Goal: Task Accomplishment & Management: Use online tool/utility

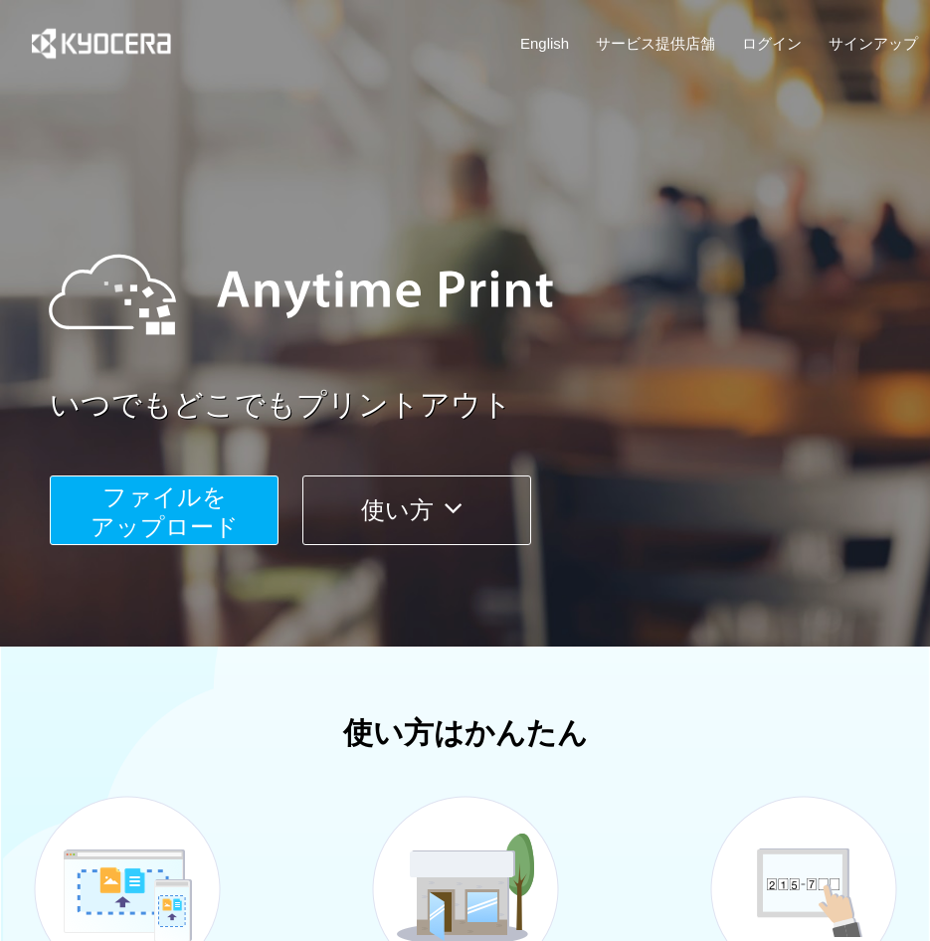
click at [188, 605] on div "いつでもどこでもプリントアウト ファイルを ​​アップロード 使い方" at bounding box center [465, 375] width 930 height 557
click at [187, 521] on span "ファイルを ​​アップロード" at bounding box center [165, 512] width 148 height 57
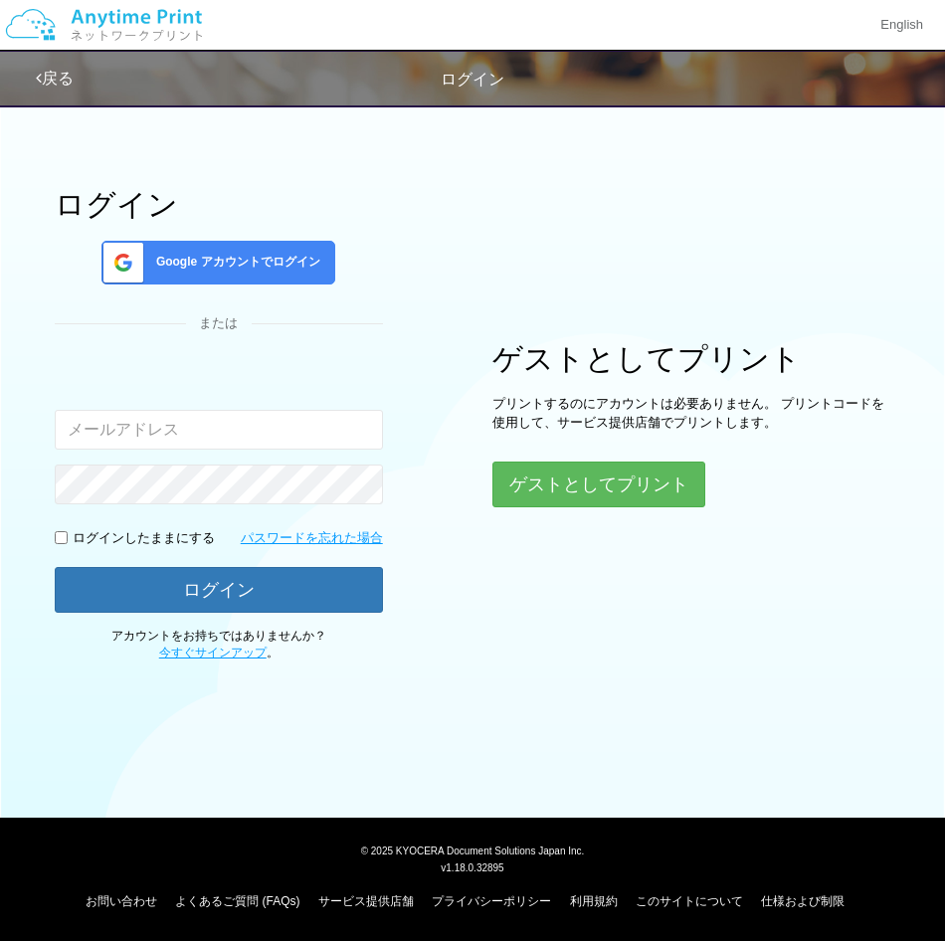
type input "[EMAIL_ADDRESS][DOMAIN_NAME]"
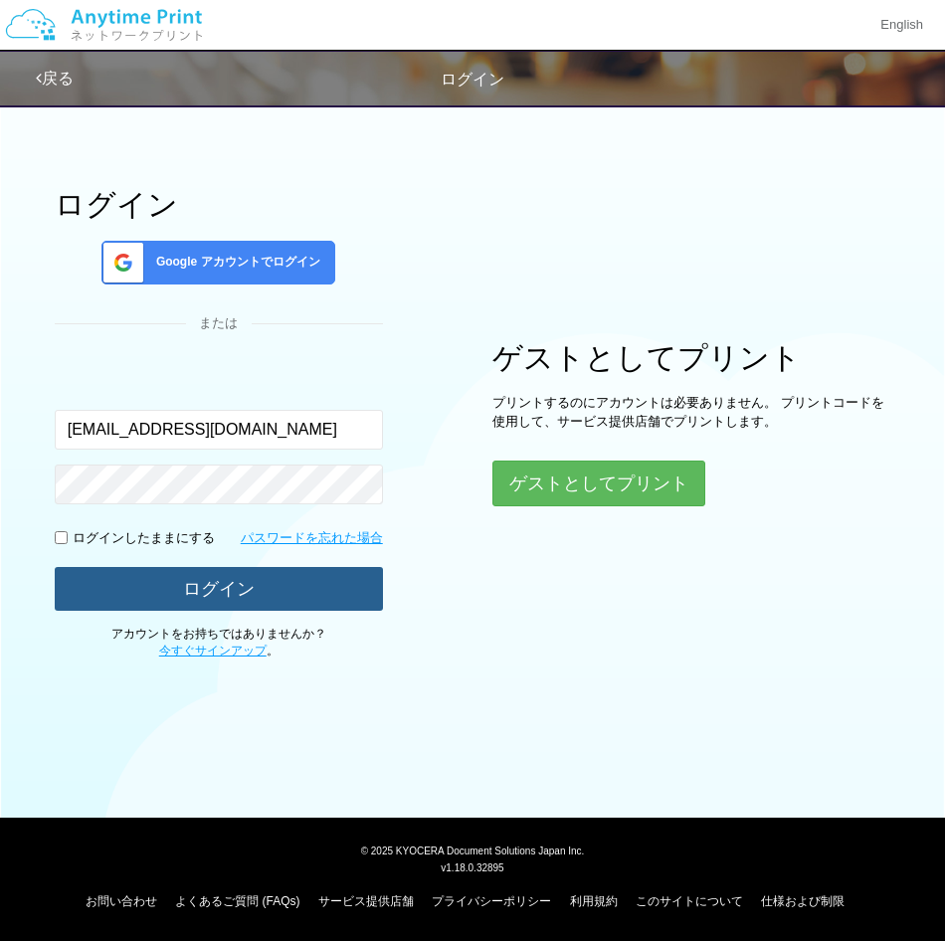
click at [307, 583] on button "ログイン" at bounding box center [219, 589] width 328 height 44
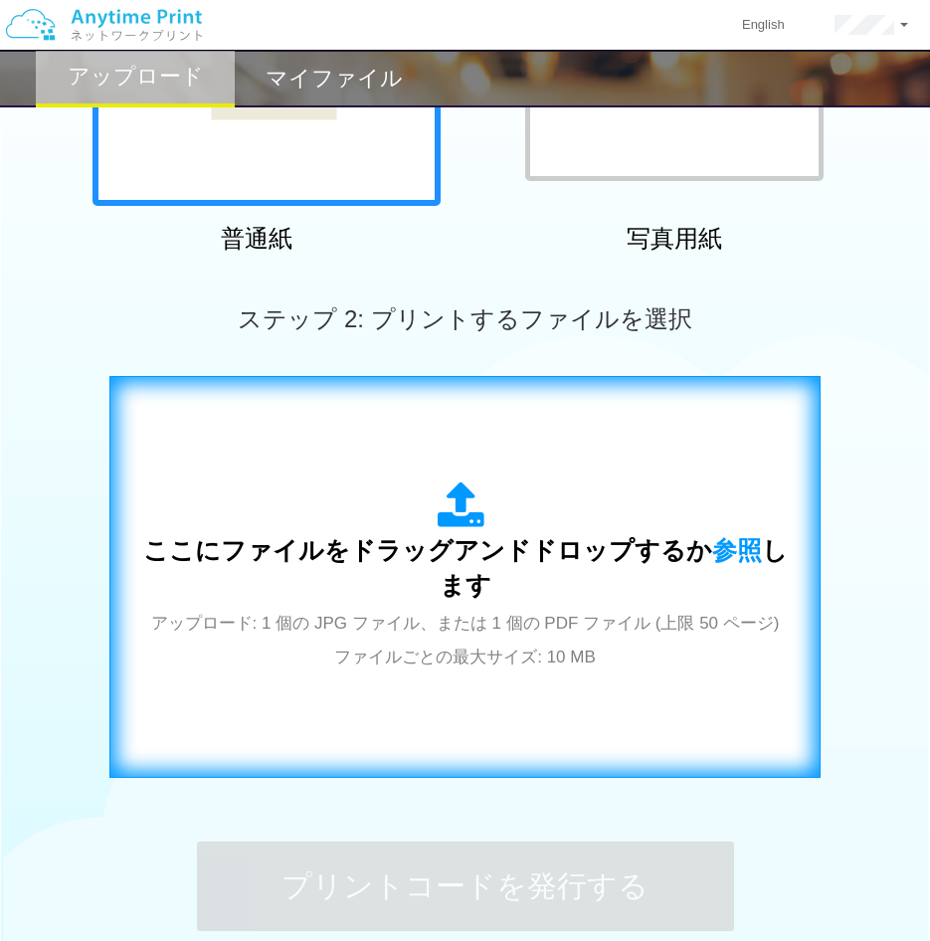
scroll to position [398, 0]
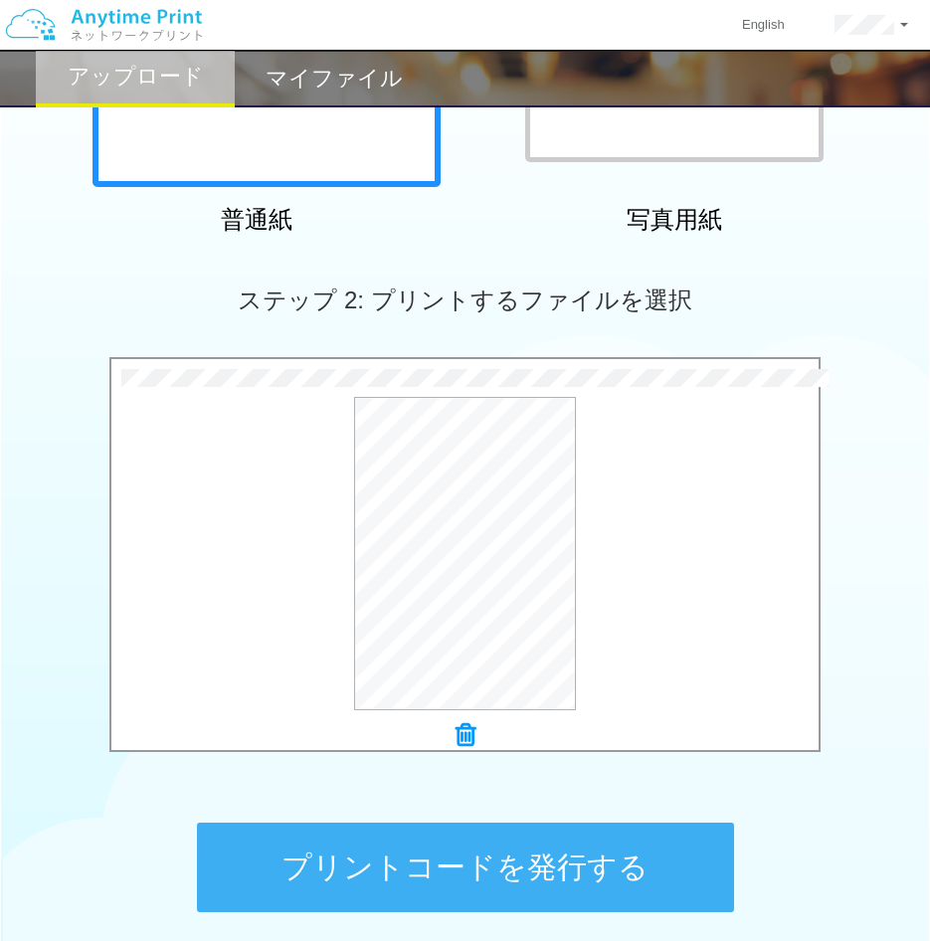
click at [582, 860] on button "プリントコードを発行する" at bounding box center [465, 868] width 537 height 90
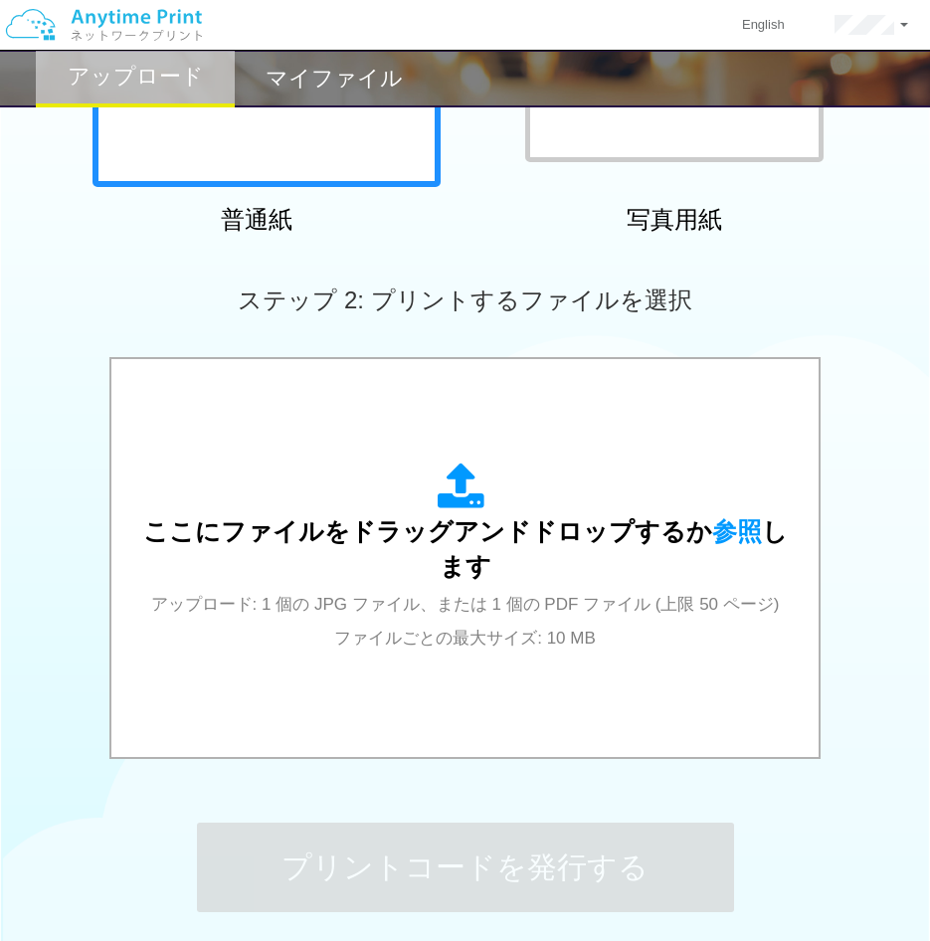
scroll to position [0, 0]
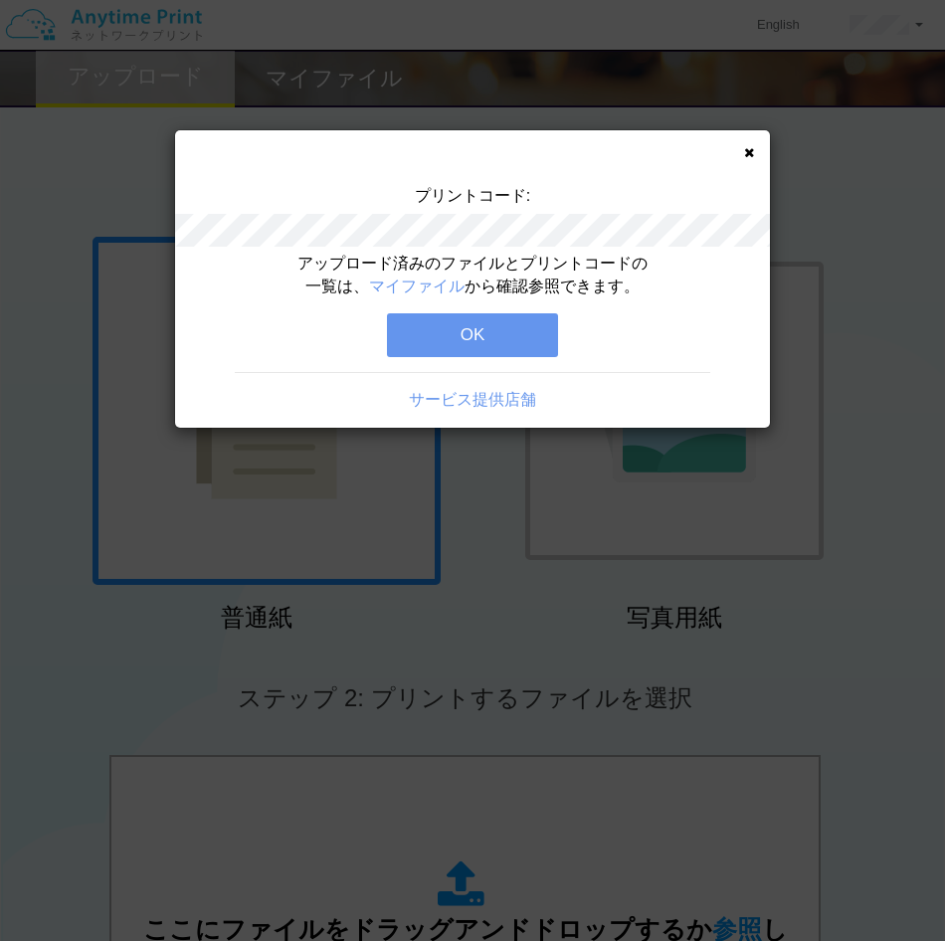
click at [597, 211] on div "プリントコード:" at bounding box center [472, 219] width 595 height 68
click at [230, 340] on div "アップロード済みのファイルとプリントコードの一覧は、 マイファイル から確認参照できます。 OK サービス提供店舗" at bounding box center [472, 340] width 595 height 175
click at [481, 332] on button "OK" at bounding box center [472, 335] width 171 height 44
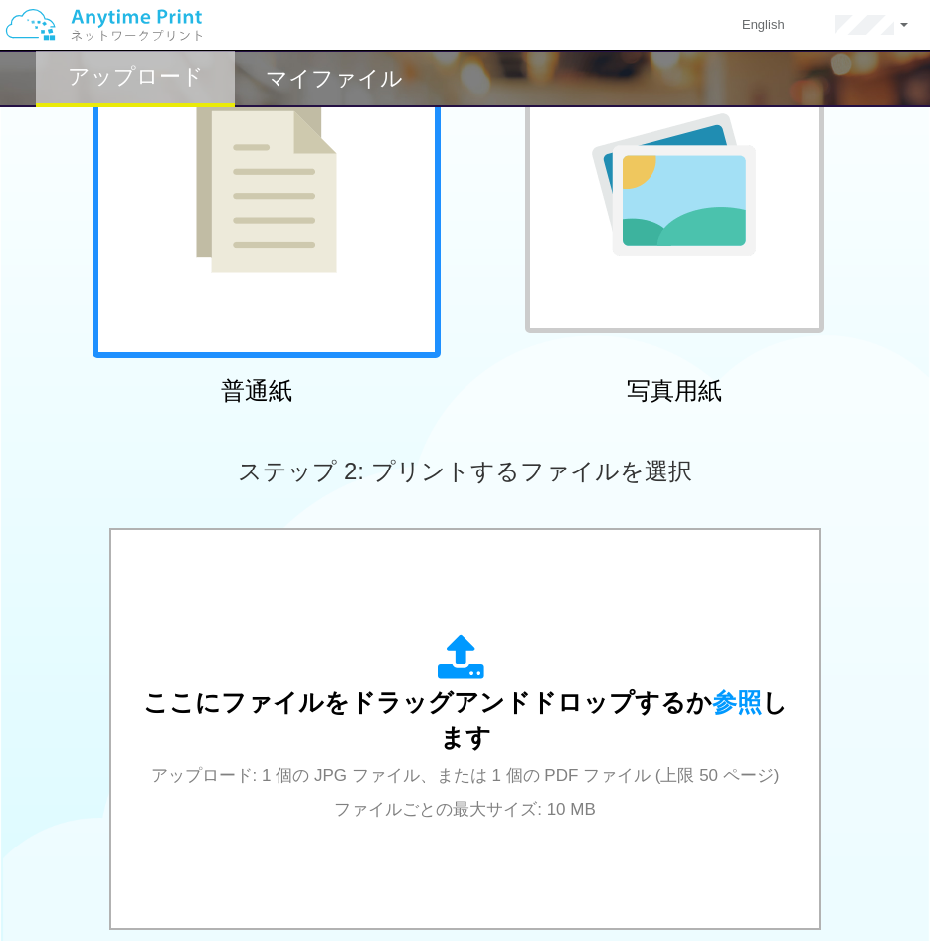
scroll to position [497, 0]
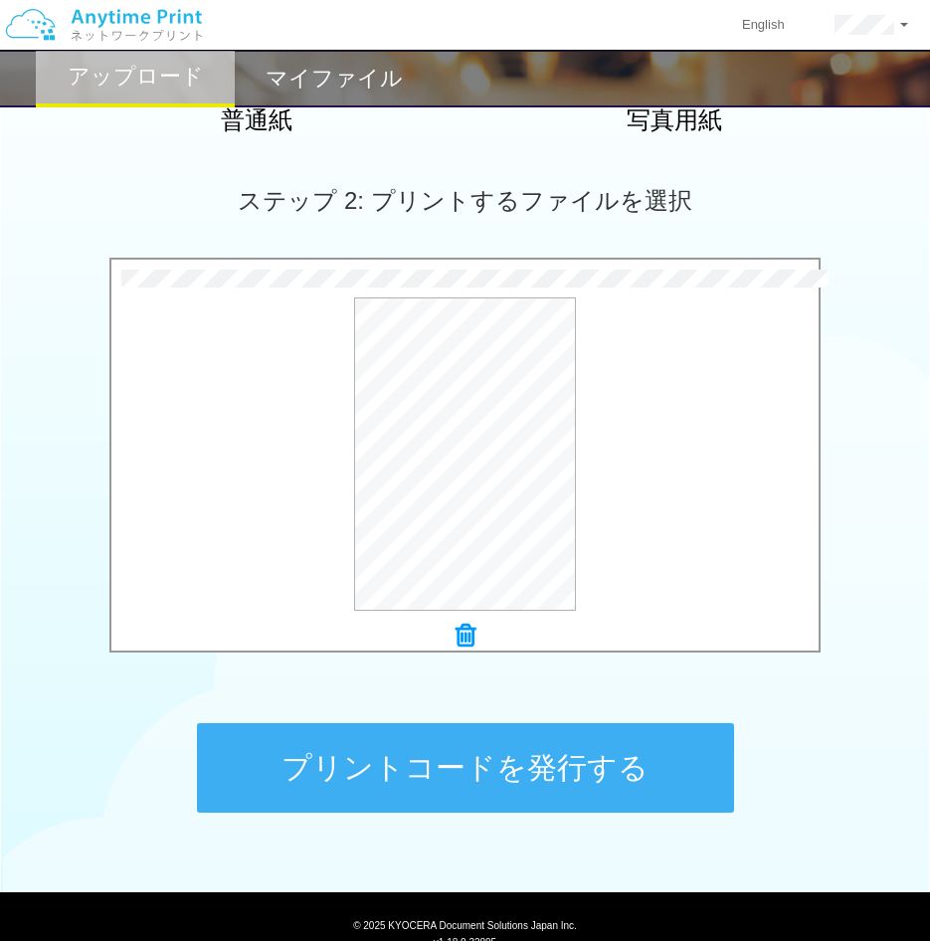
click at [553, 733] on button "プリントコードを発行する" at bounding box center [465, 768] width 537 height 90
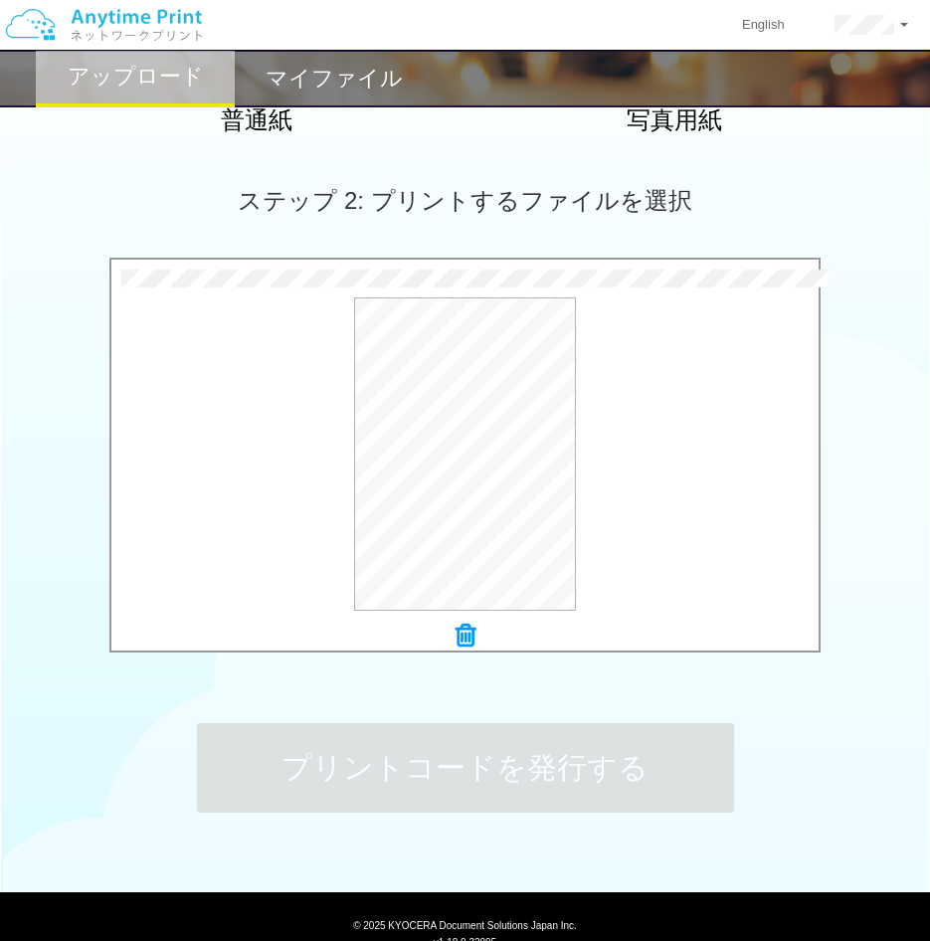
scroll to position [0, 0]
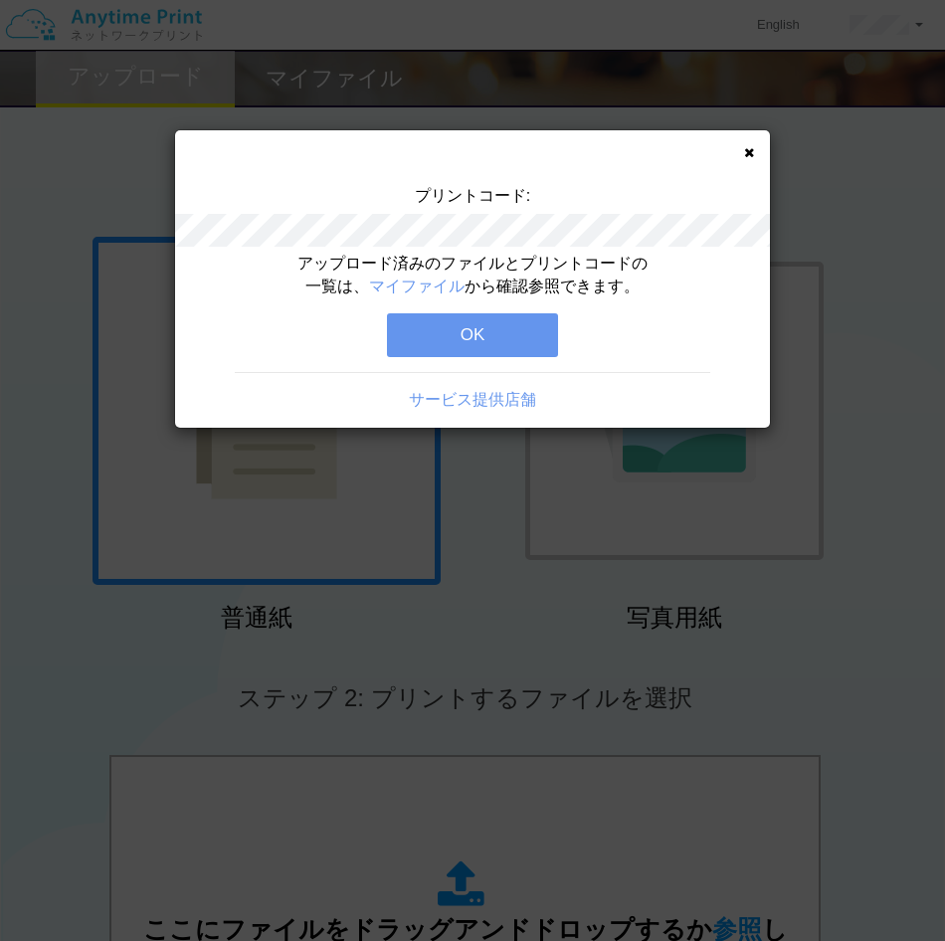
click at [222, 321] on div "アップロード済みのファイルとプリントコードの一覧は、 マイファイル から確認参照できます。 OK サービス提供店舗" at bounding box center [472, 340] width 595 height 175
click at [494, 329] on button "OK" at bounding box center [472, 335] width 171 height 44
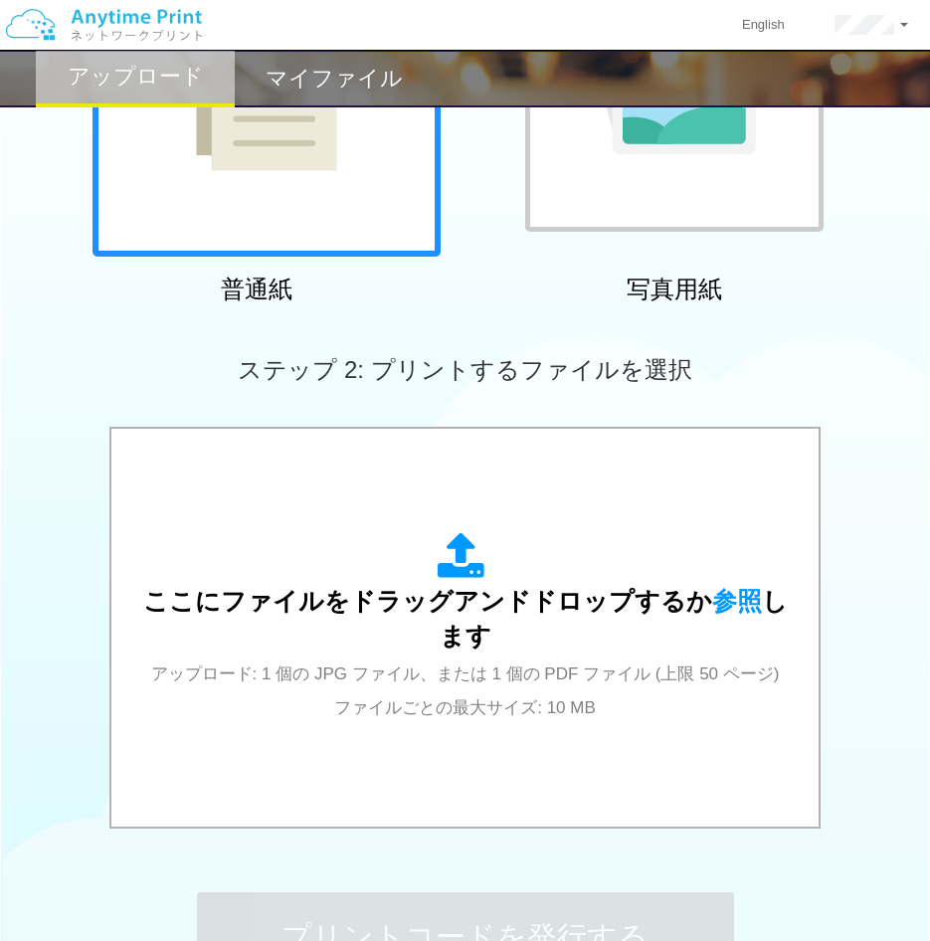
scroll to position [398, 0]
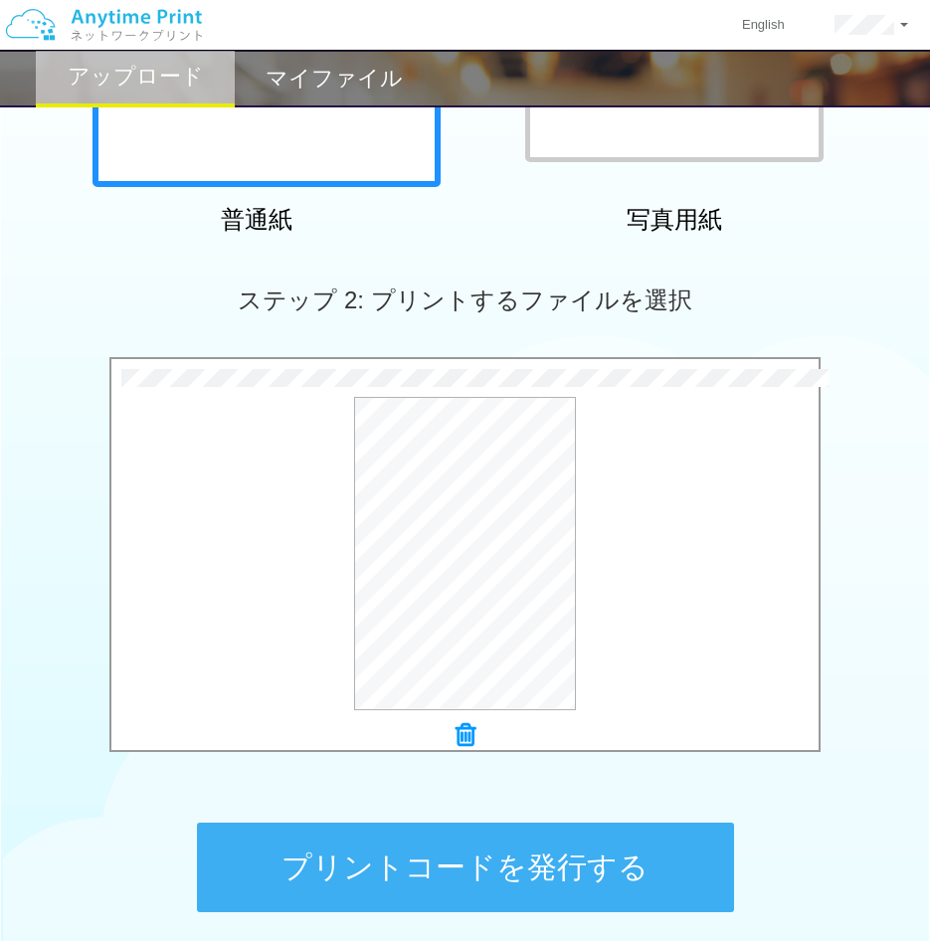
click at [538, 841] on button "プリントコードを発行する" at bounding box center [465, 868] width 537 height 90
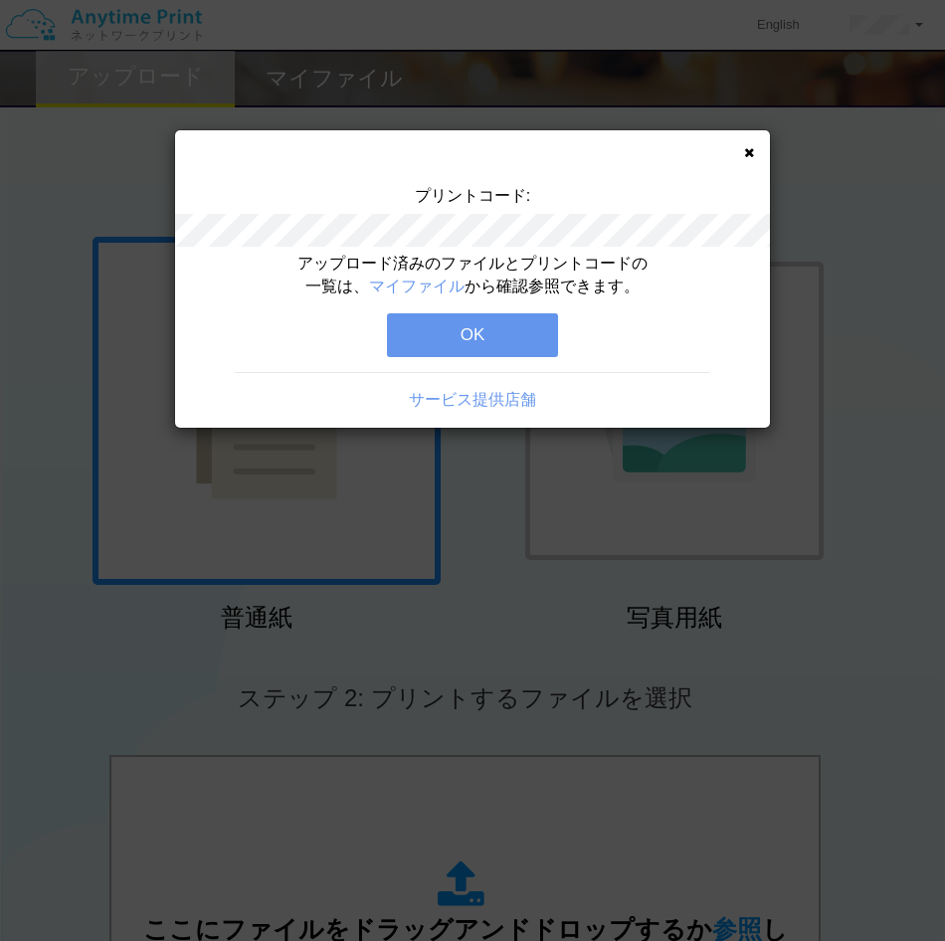
click at [249, 256] on div "アップロード済みのファイルとプリントコードの一覧は、 マイファイル から確認参照できます。 OK サービス提供店舗" at bounding box center [472, 340] width 595 height 175
click at [441, 329] on button "OK" at bounding box center [472, 335] width 171 height 44
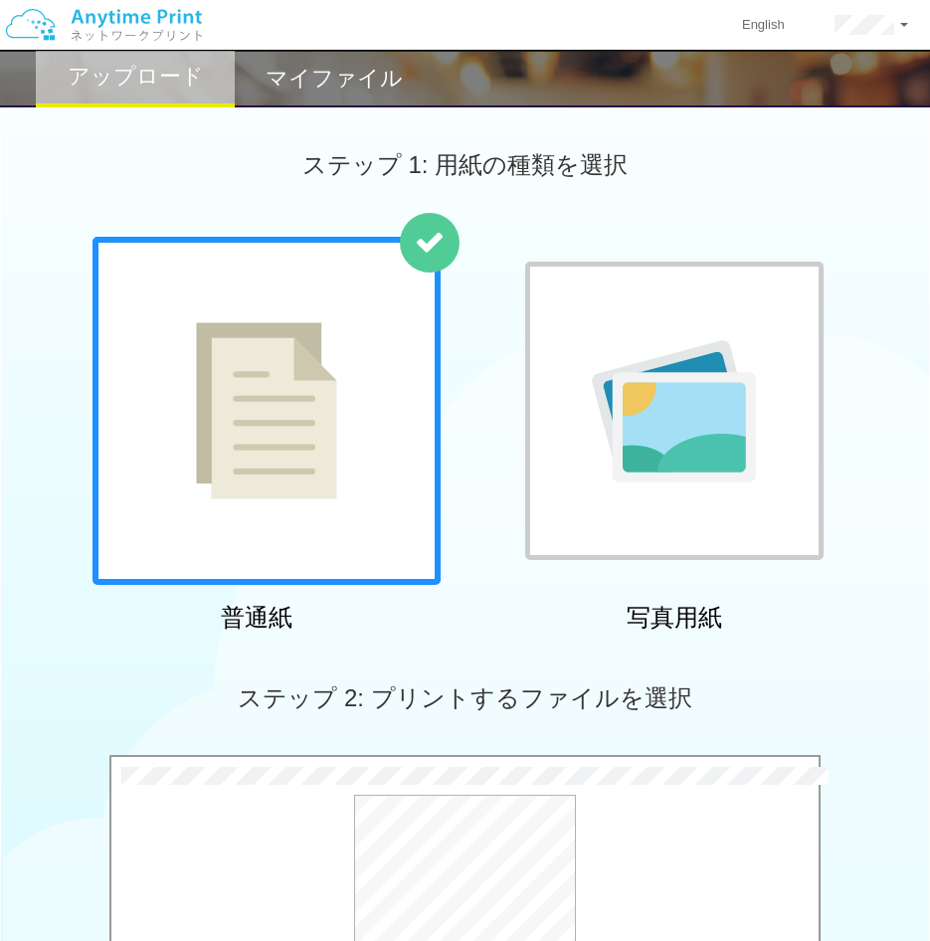
scroll to position [572, 0]
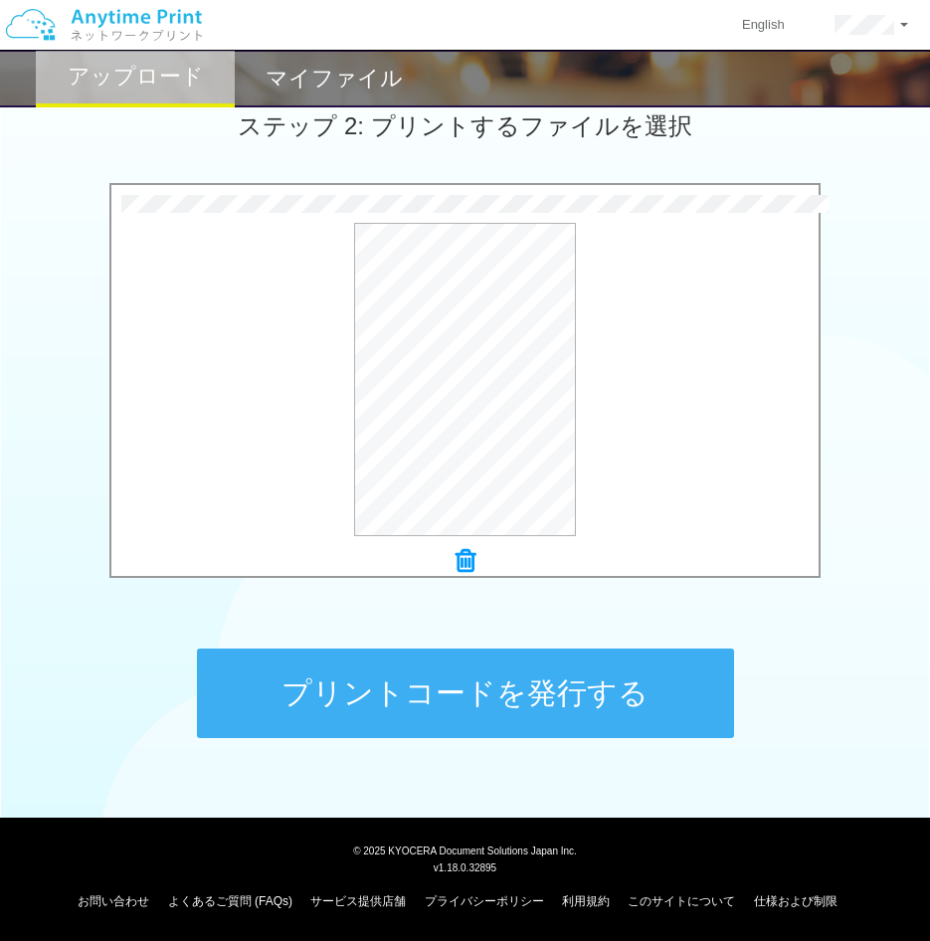
click at [501, 689] on button "プリントコードを発行する" at bounding box center [465, 694] width 537 height 90
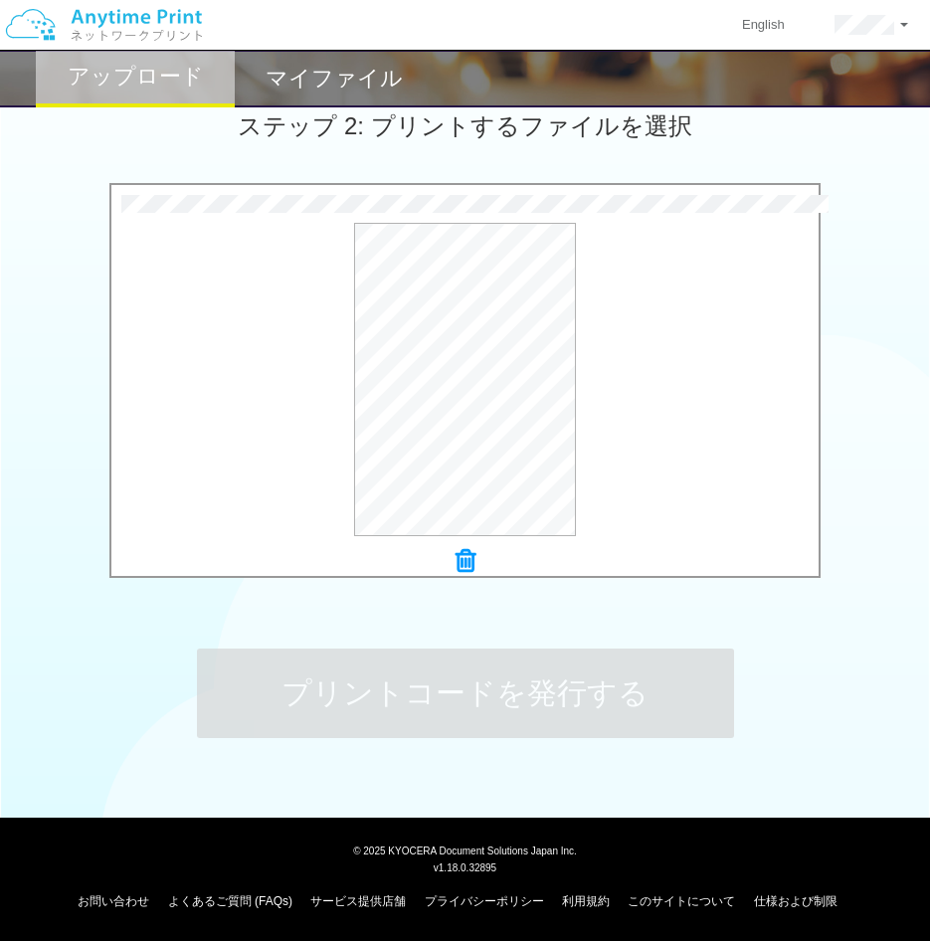
scroll to position [0, 0]
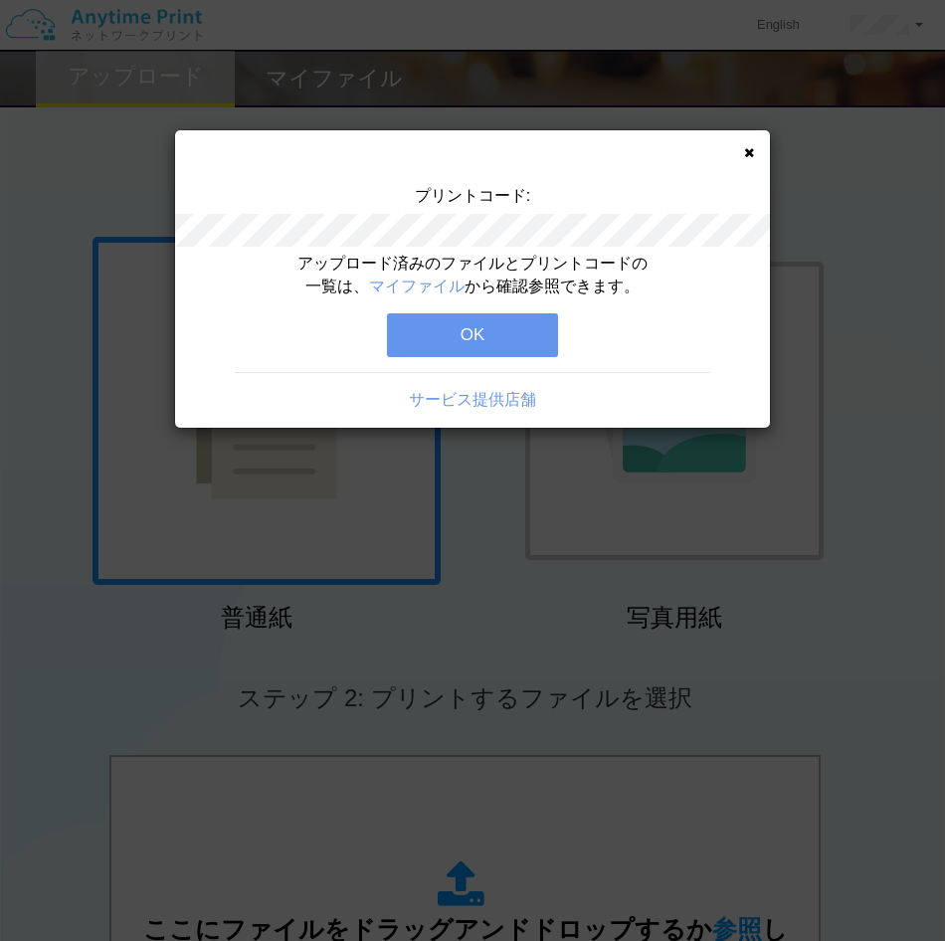
click at [235, 275] on div "アップロード済みのファイルとプリントコードの一覧は、 マイファイル から確認参照できます。 OK サービス提供店舗" at bounding box center [472, 340] width 595 height 175
click at [441, 350] on button "OK" at bounding box center [472, 335] width 171 height 44
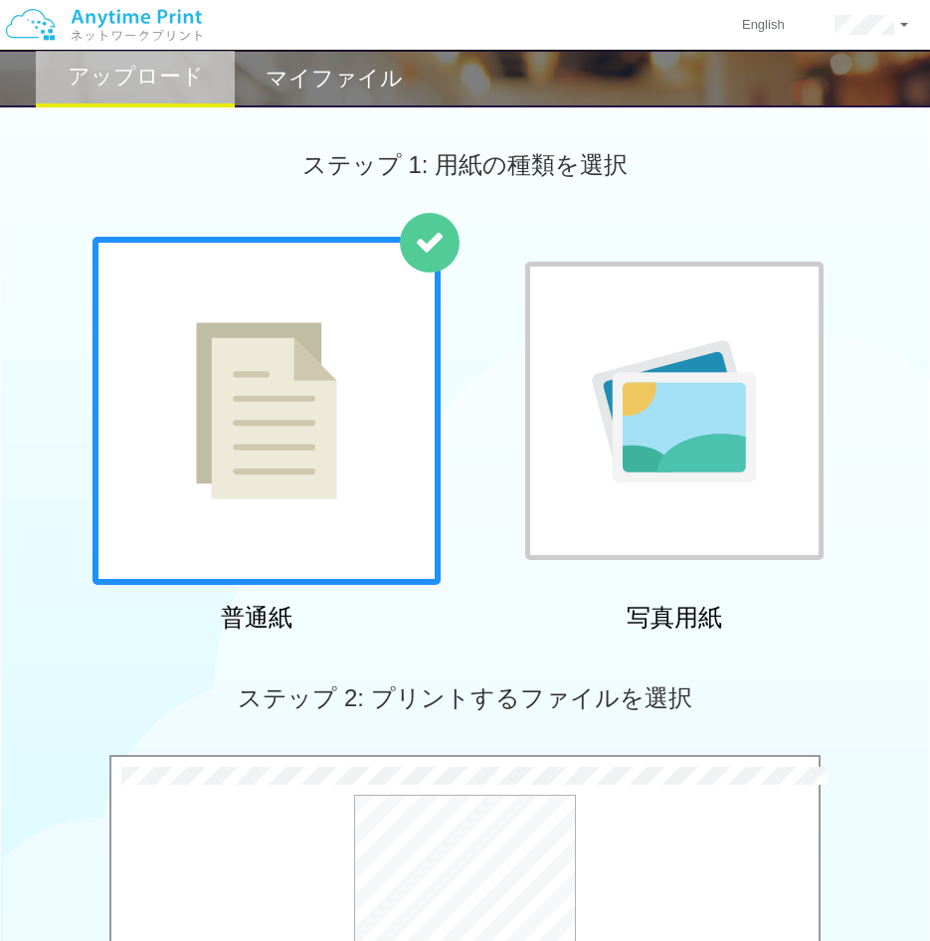
scroll to position [398, 0]
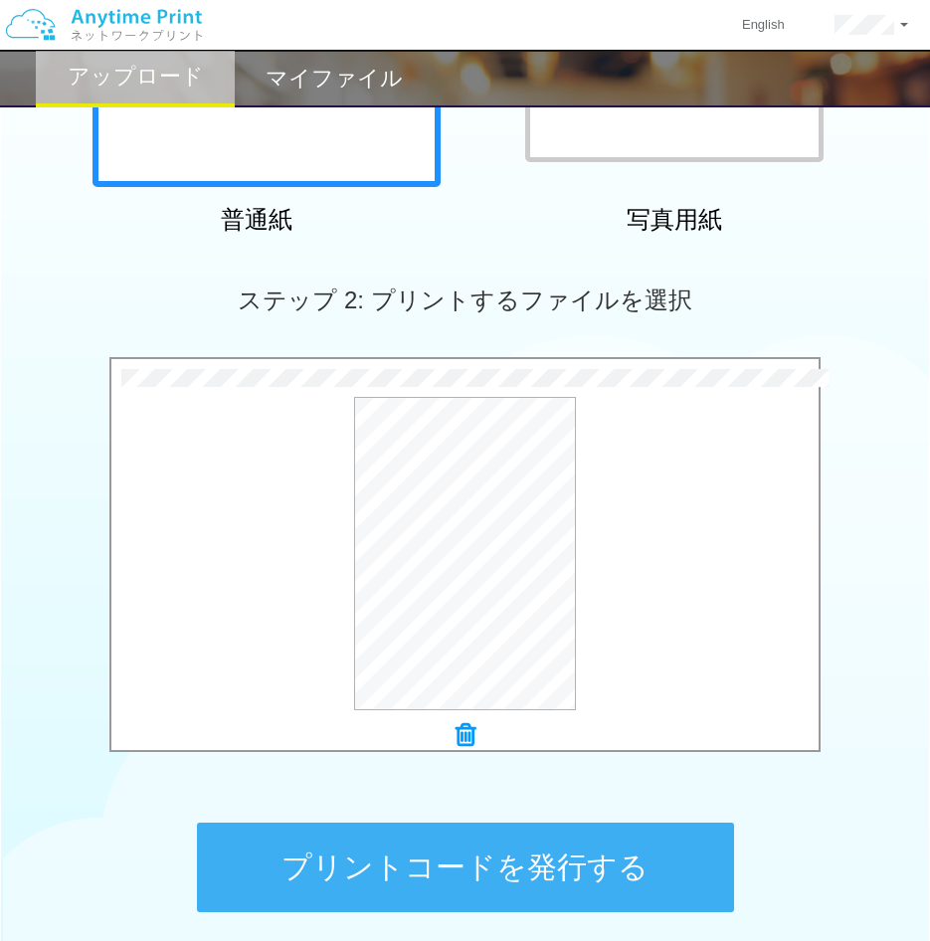
click at [492, 847] on button "プリントコードを発行する" at bounding box center [465, 868] width 537 height 90
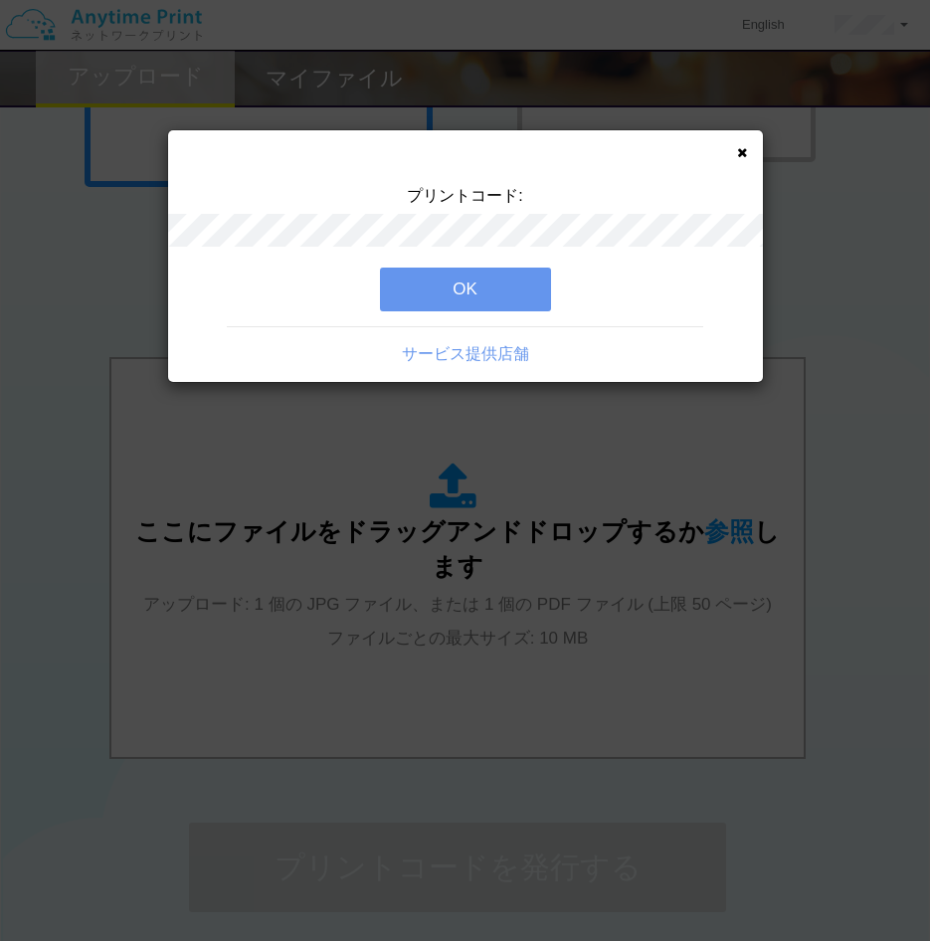
scroll to position [0, 0]
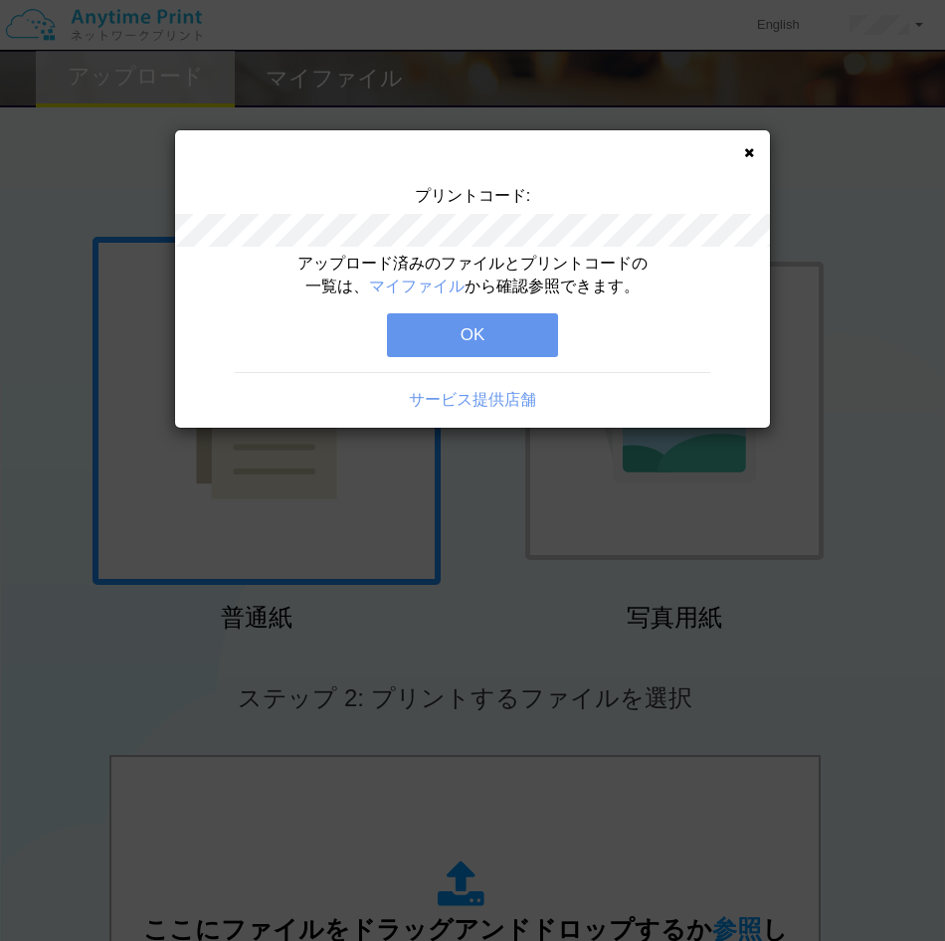
click at [214, 260] on div "アップロード済みのファイルとプリントコードの一覧は、 マイファイル から確認参照できます。 OK サービス提供店舗" at bounding box center [472, 340] width 595 height 175
click at [554, 353] on button "OK" at bounding box center [472, 335] width 171 height 44
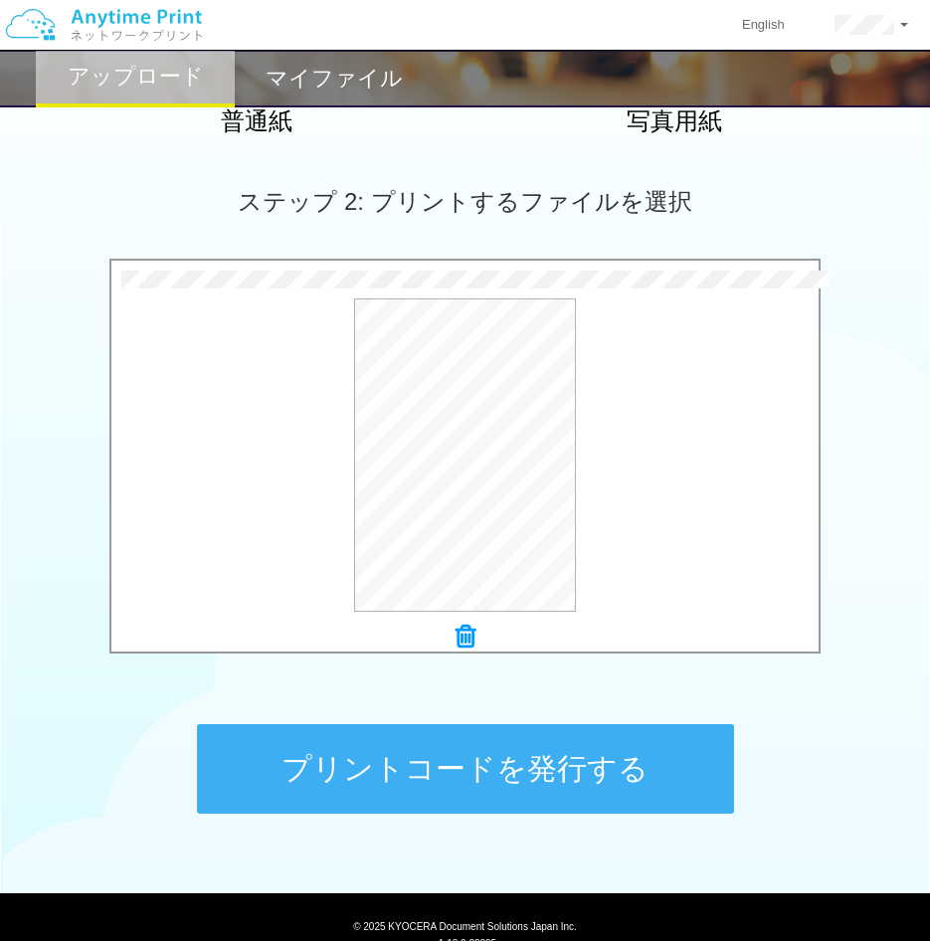
scroll to position [497, 0]
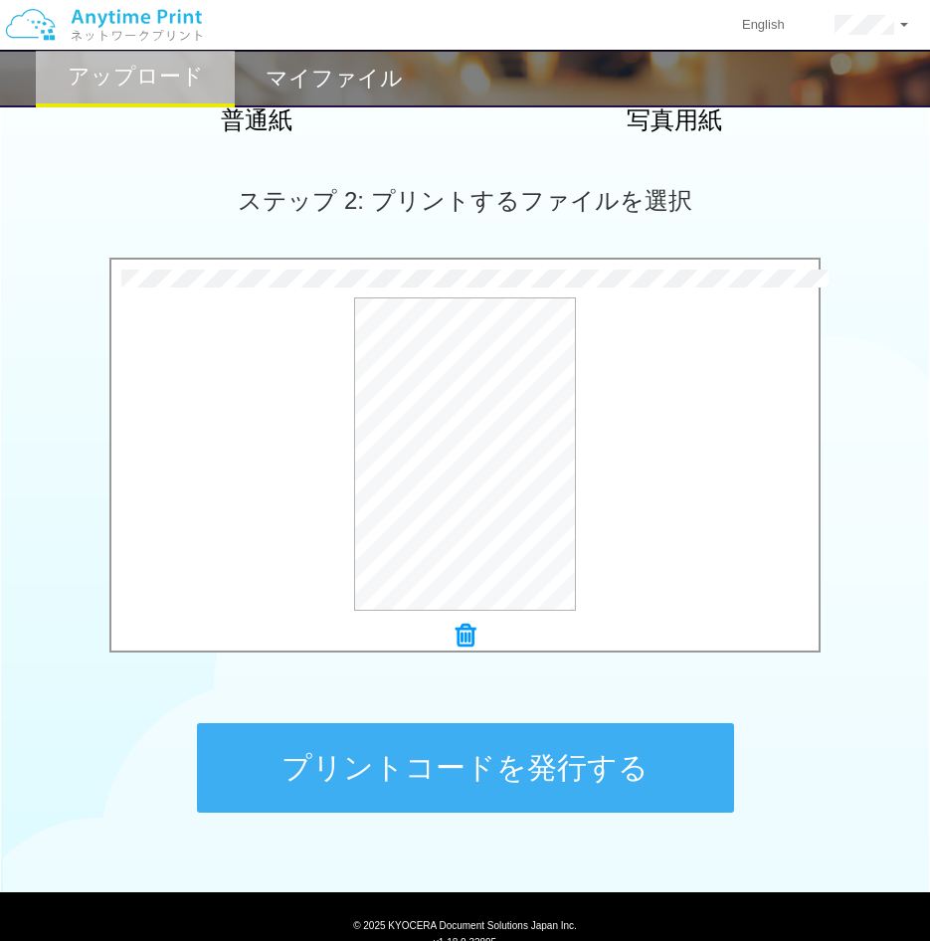
click at [513, 759] on button "プリントコードを発行する" at bounding box center [465, 768] width 537 height 90
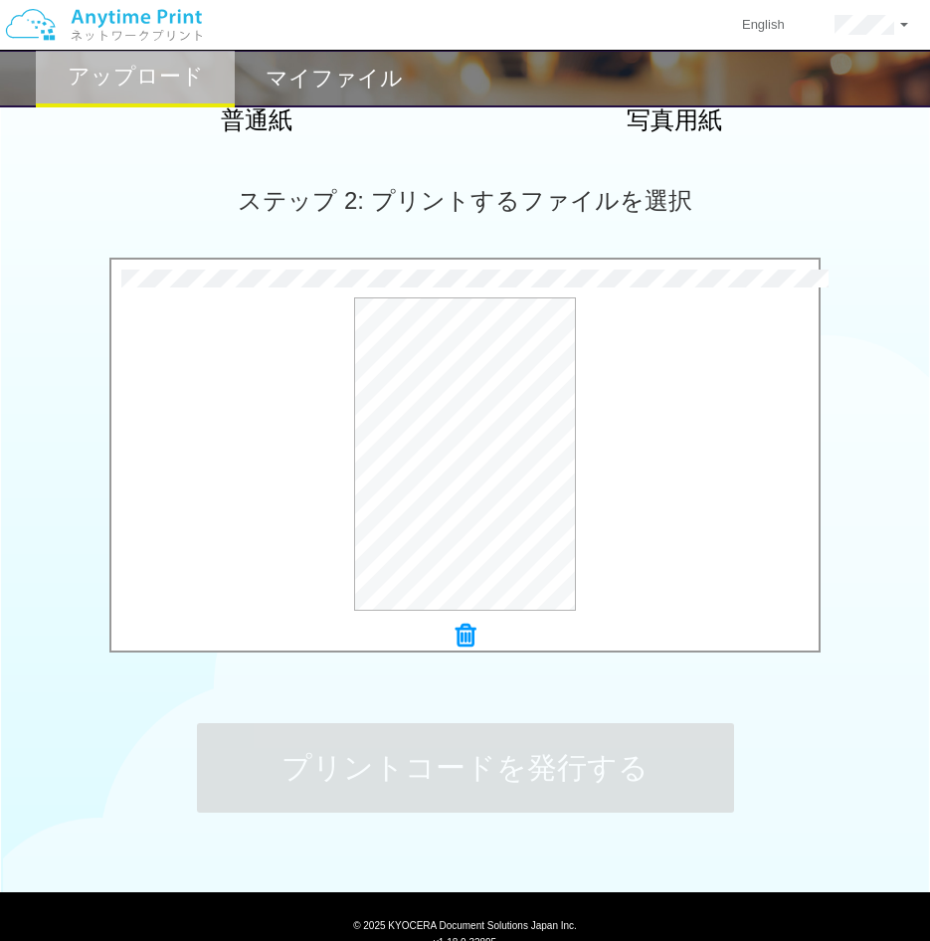
scroll to position [0, 0]
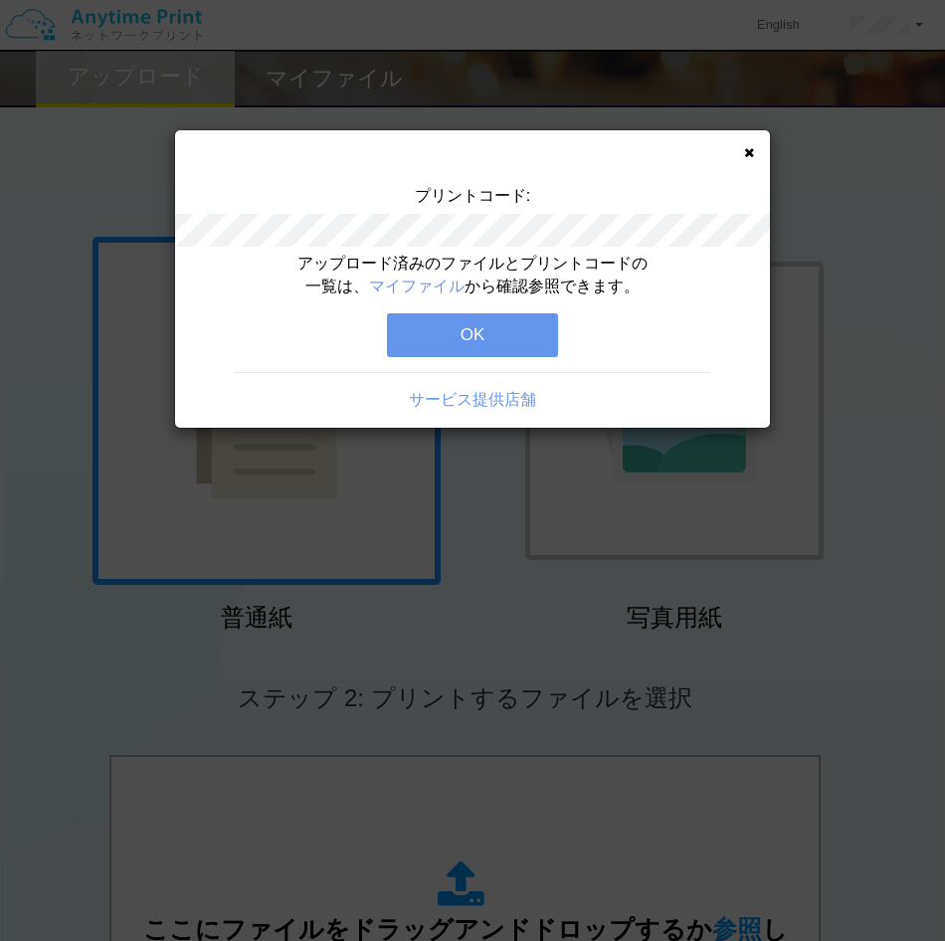
click at [197, 306] on div "アップロード済みのファイルとプリントコードの一覧は、 マイファイル から確認参照できます。 OK サービス提供店舗" at bounding box center [472, 340] width 595 height 175
click at [391, 310] on div "アップロード済みのファイルとプリントコードの一覧は、 マイファイル から確認参照できます。 OK サービス提供店舗" at bounding box center [472, 340] width 595 height 175
click at [455, 335] on button "OK" at bounding box center [472, 335] width 171 height 44
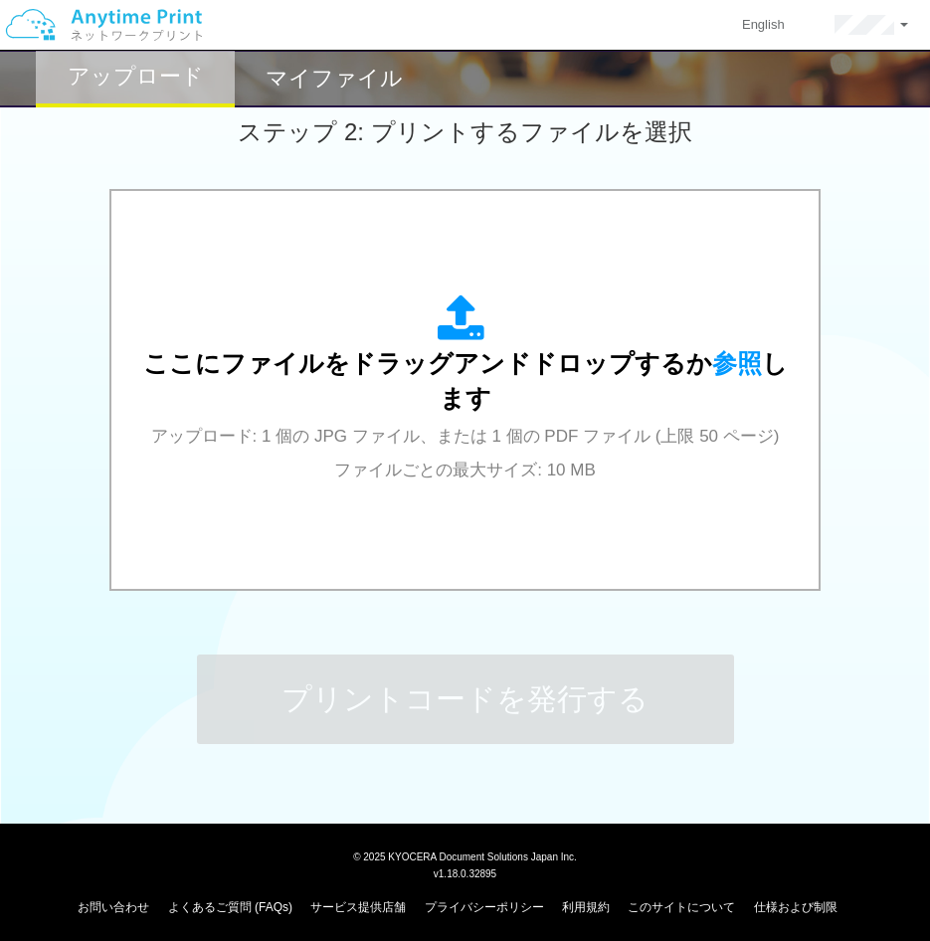
scroll to position [572, 0]
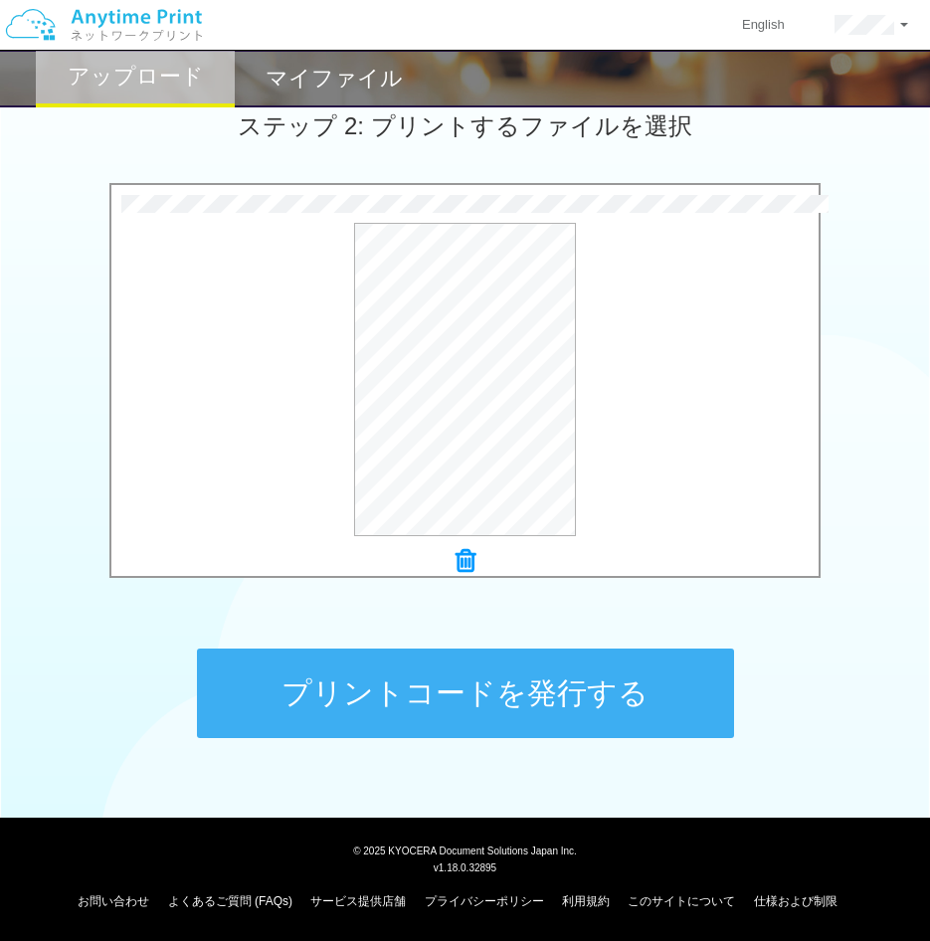
click at [497, 706] on button "プリントコードを発行する" at bounding box center [465, 694] width 537 height 90
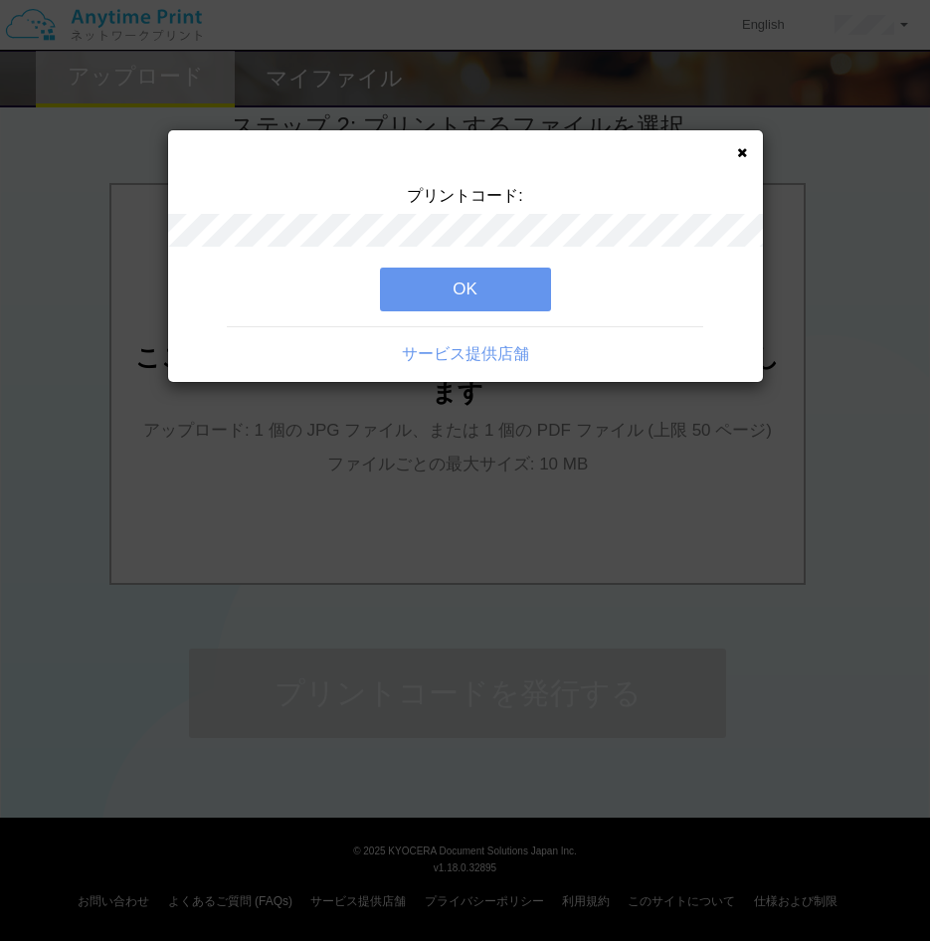
scroll to position [0, 0]
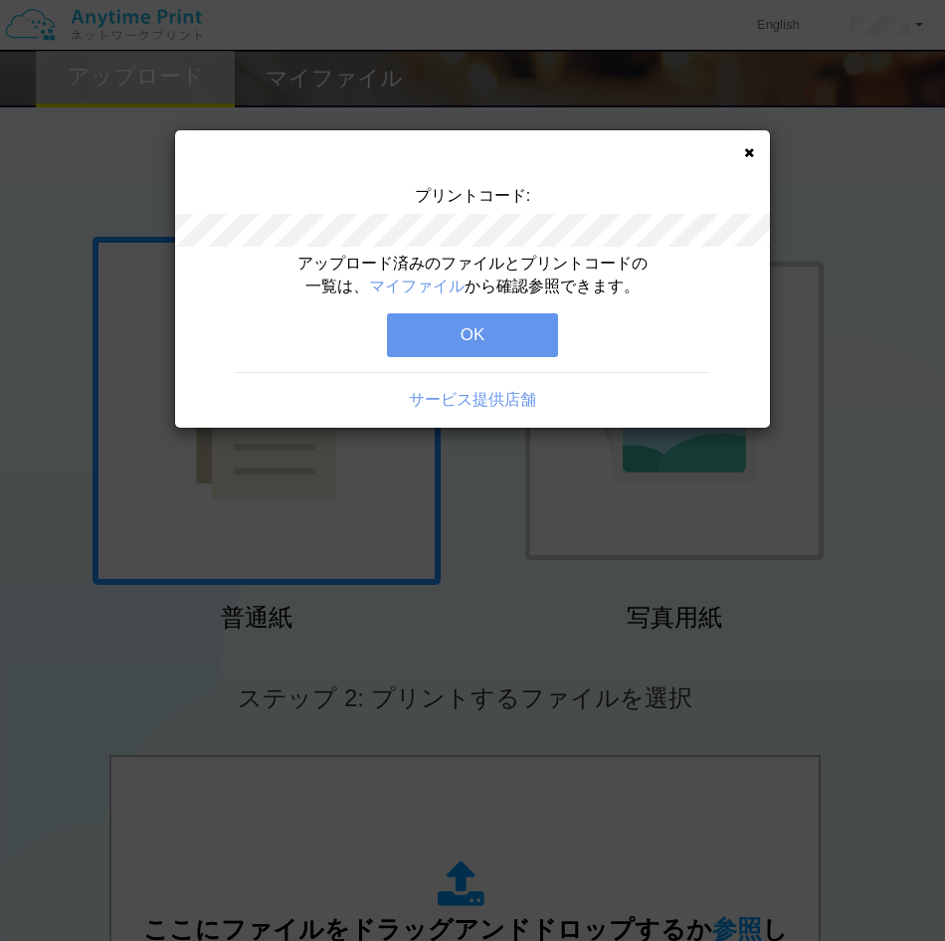
click at [469, 333] on button "OK" at bounding box center [472, 335] width 171 height 44
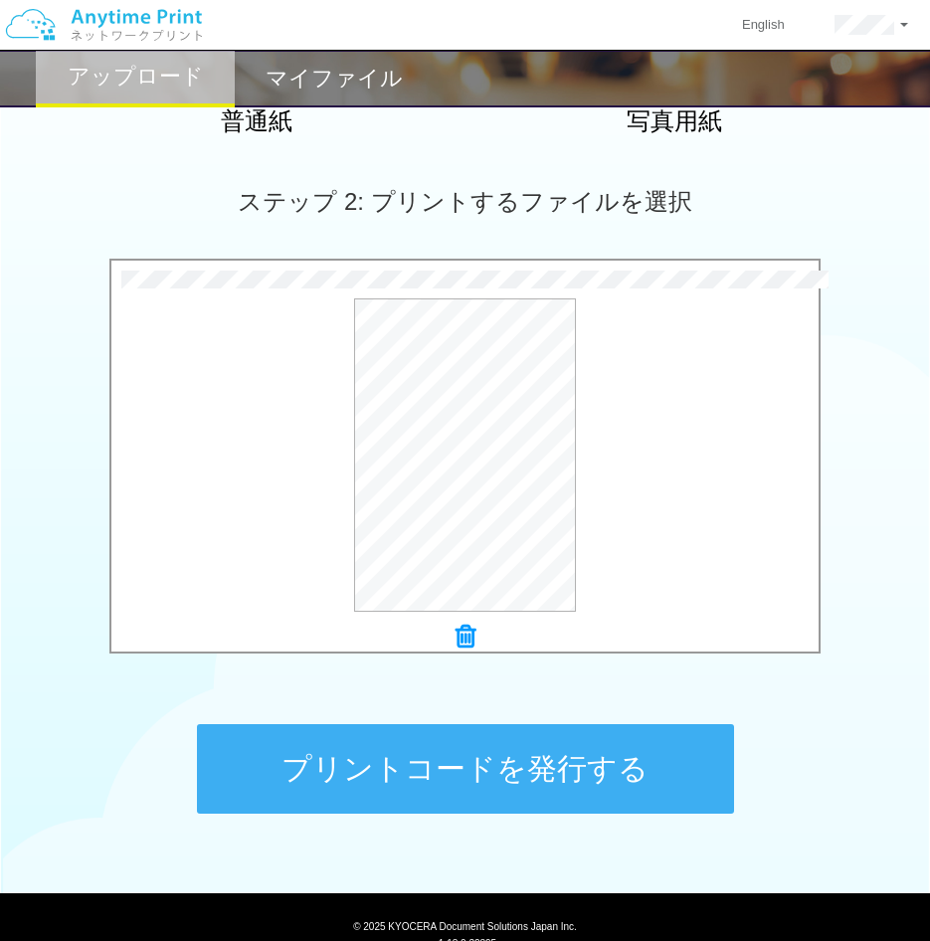
scroll to position [497, 0]
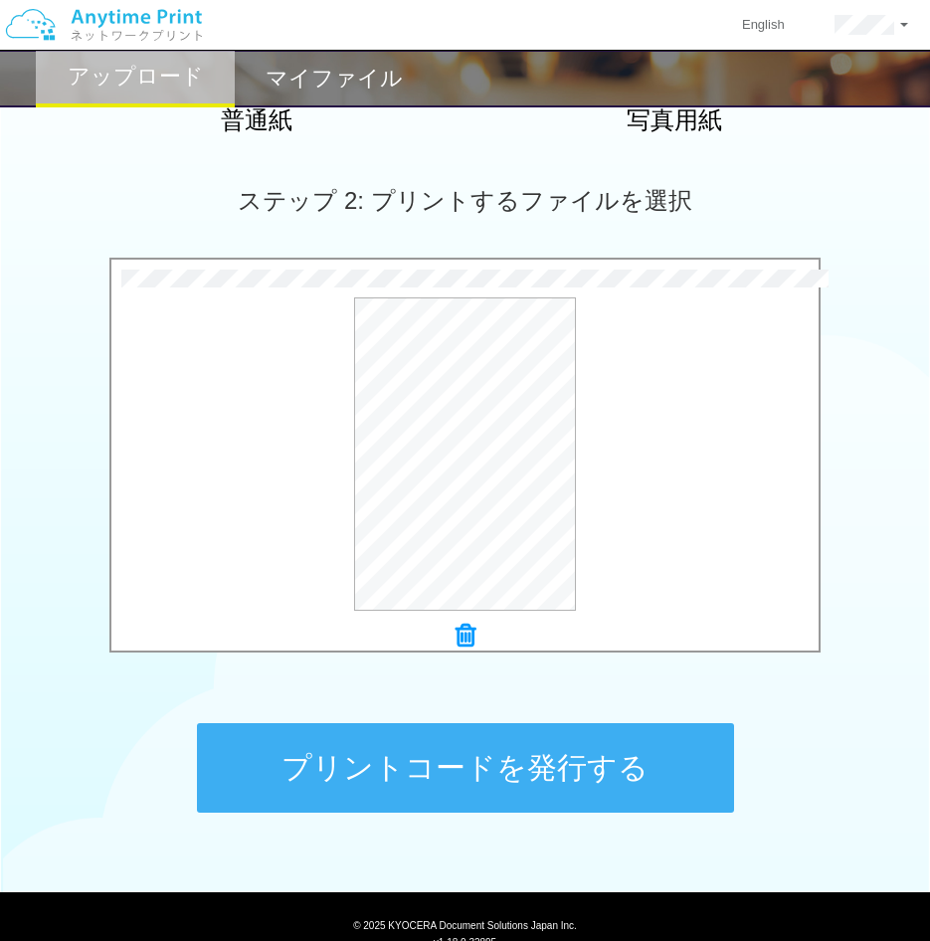
click at [618, 763] on button "プリントコードを発行する" at bounding box center [465, 768] width 537 height 90
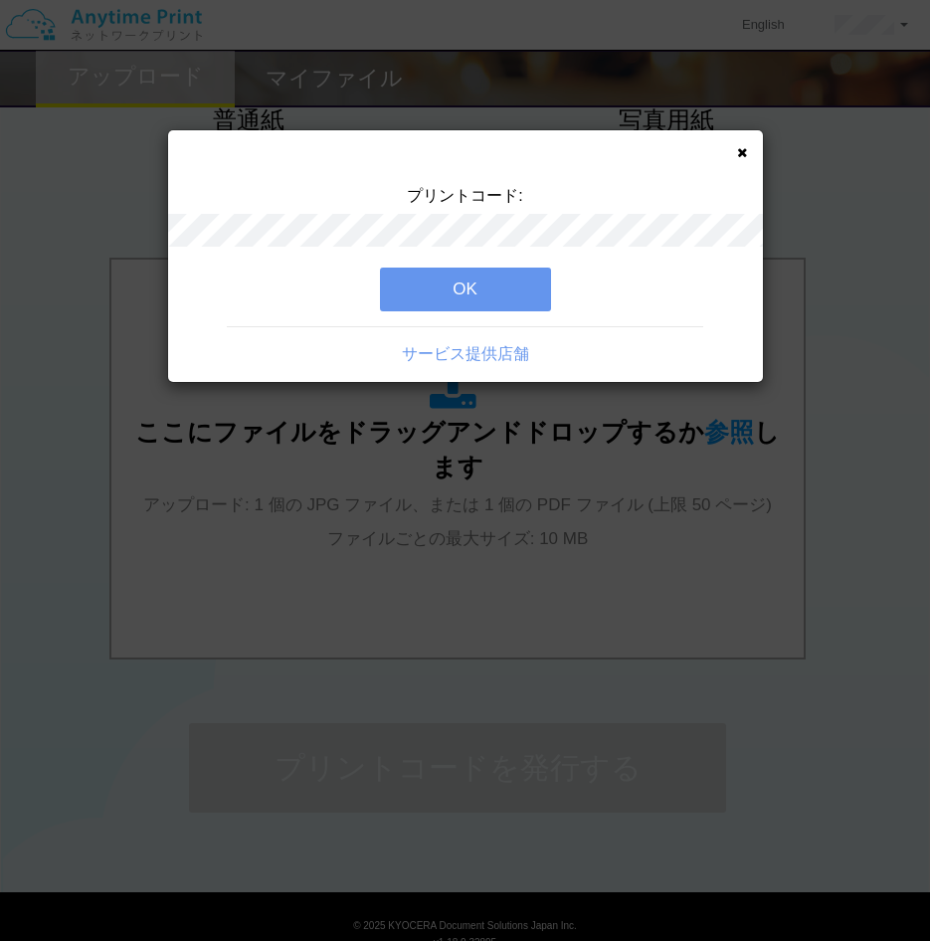
scroll to position [0, 0]
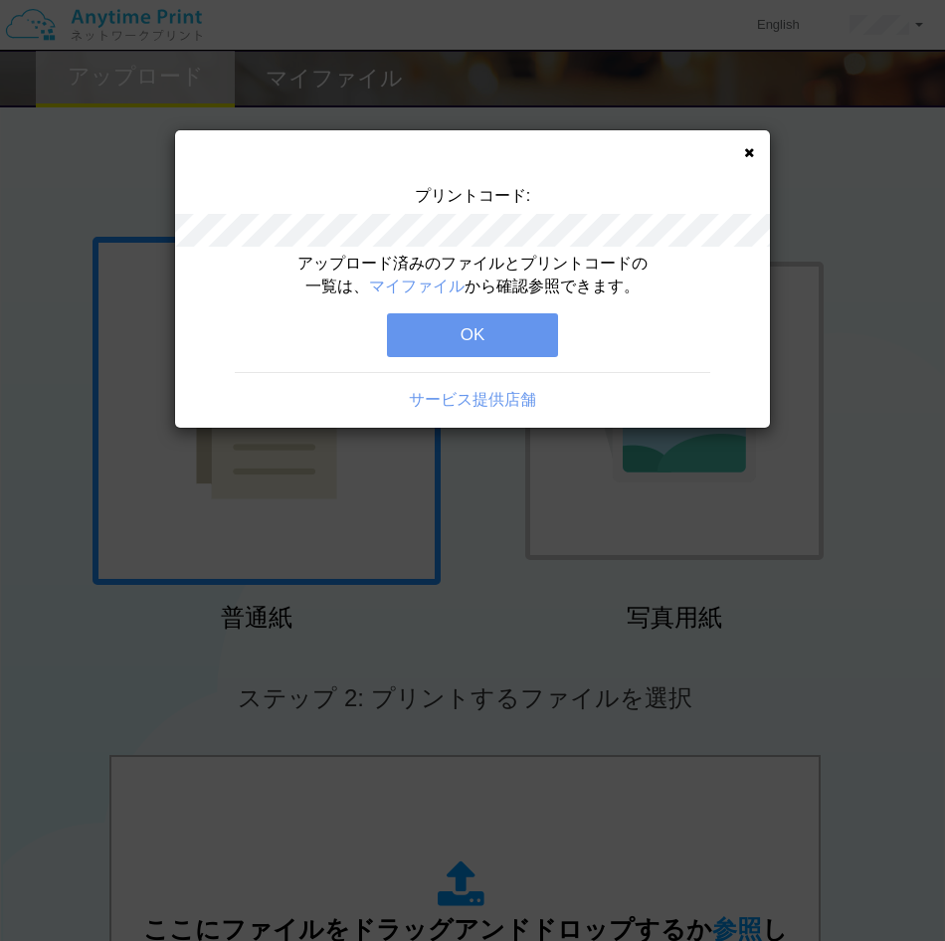
click at [501, 319] on button "OK" at bounding box center [472, 335] width 171 height 44
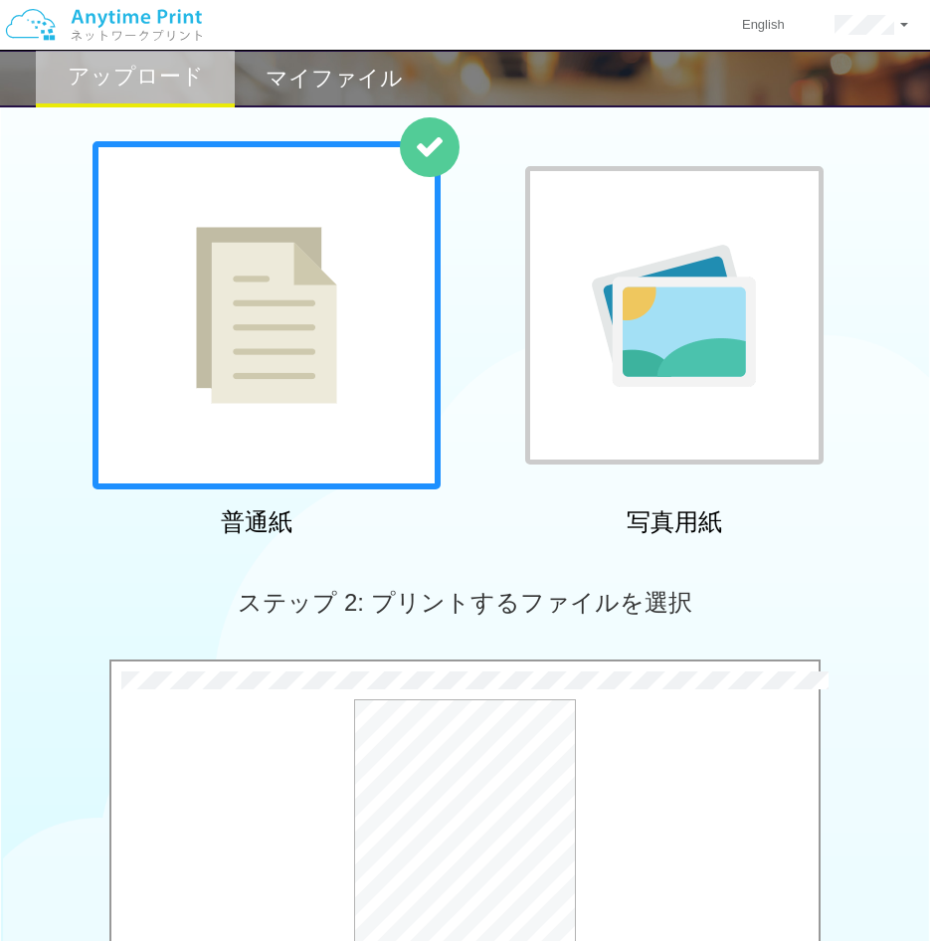
scroll to position [572, 0]
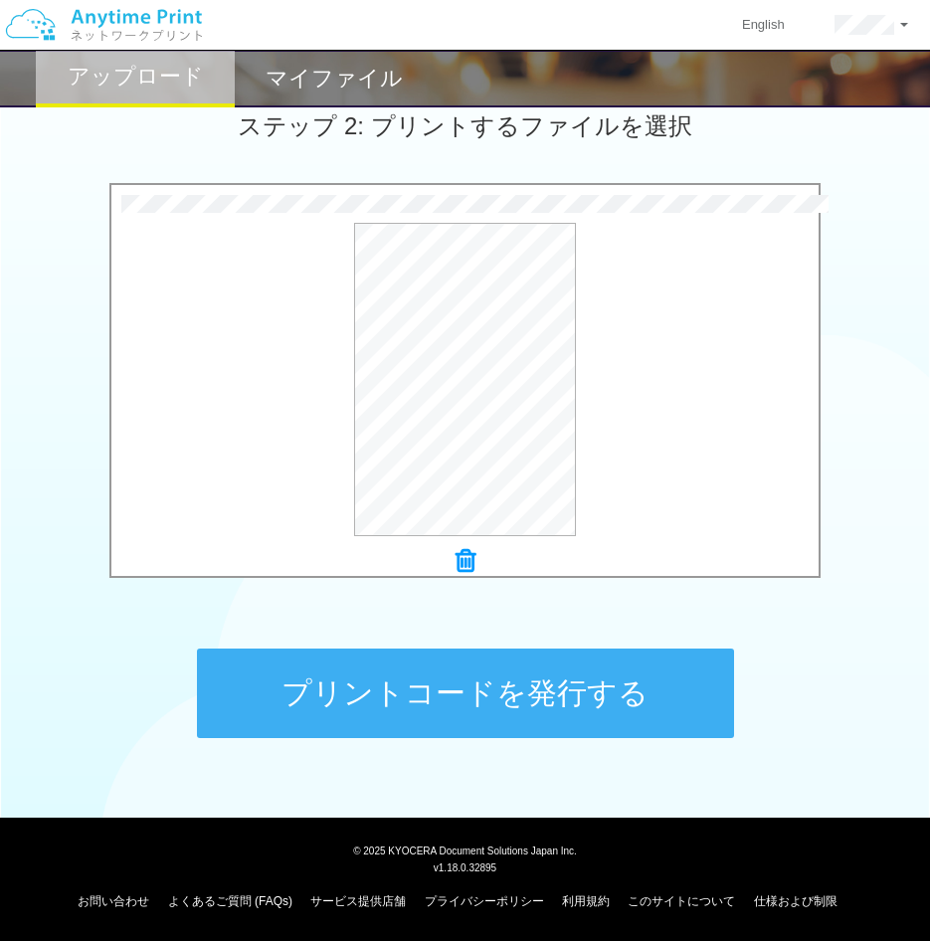
click at [511, 674] on button "プリントコードを発行する" at bounding box center [465, 694] width 537 height 90
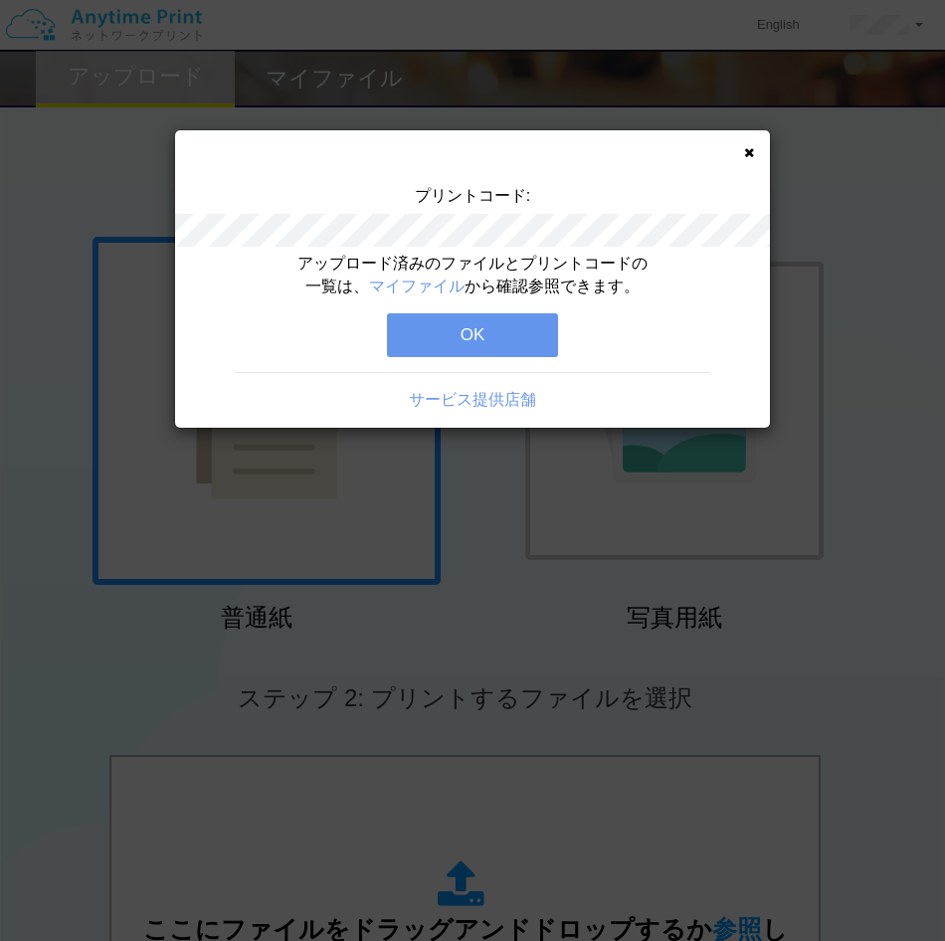
click at [419, 338] on button "OK" at bounding box center [472, 335] width 171 height 44
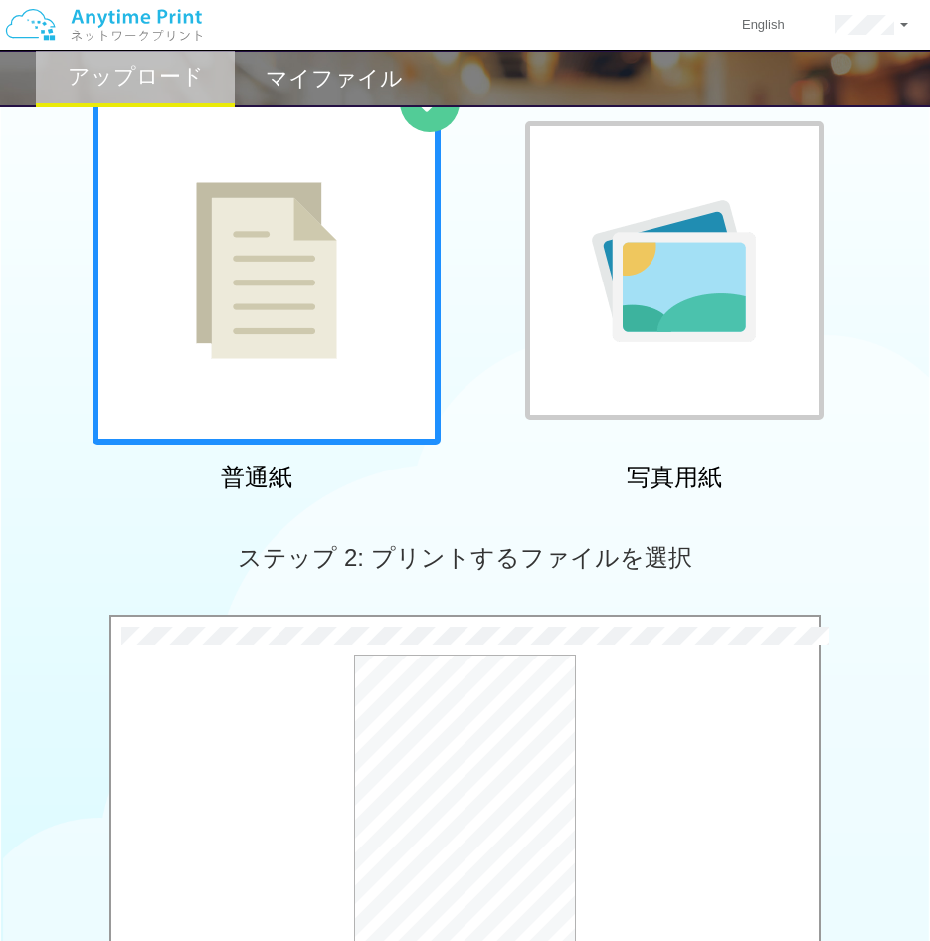
scroll to position [497, 0]
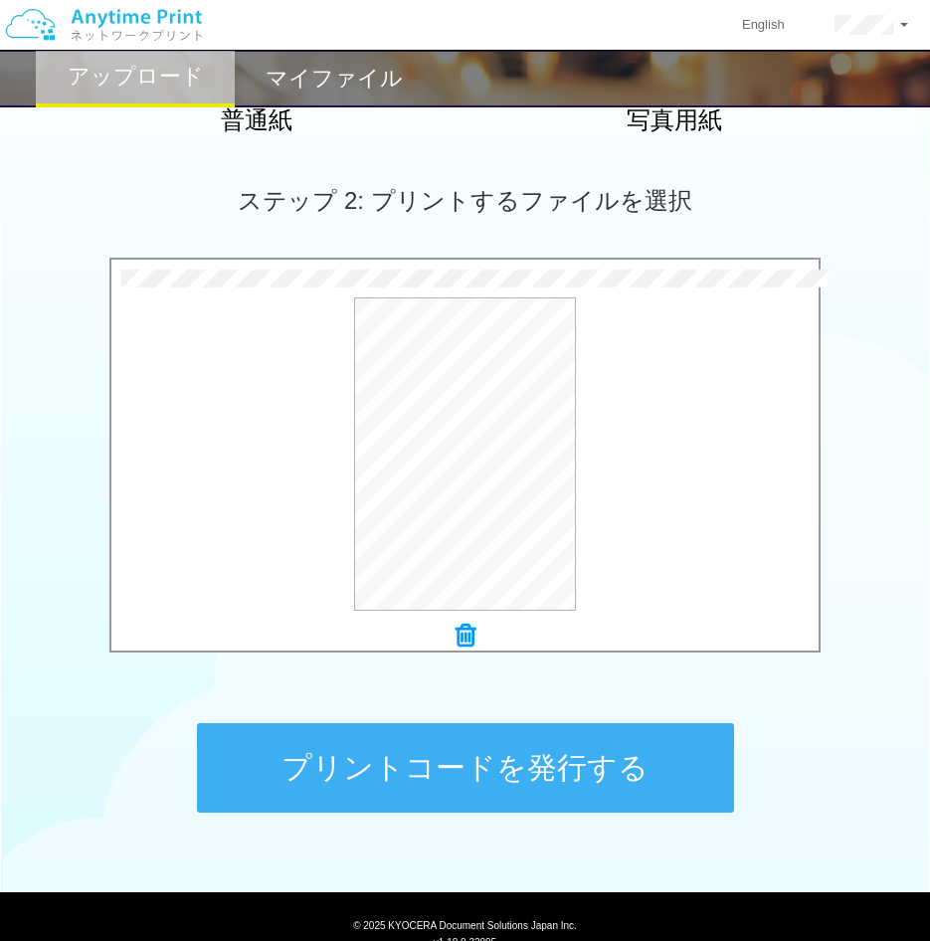
click at [481, 742] on button "プリントコードを発行する" at bounding box center [465, 768] width 537 height 90
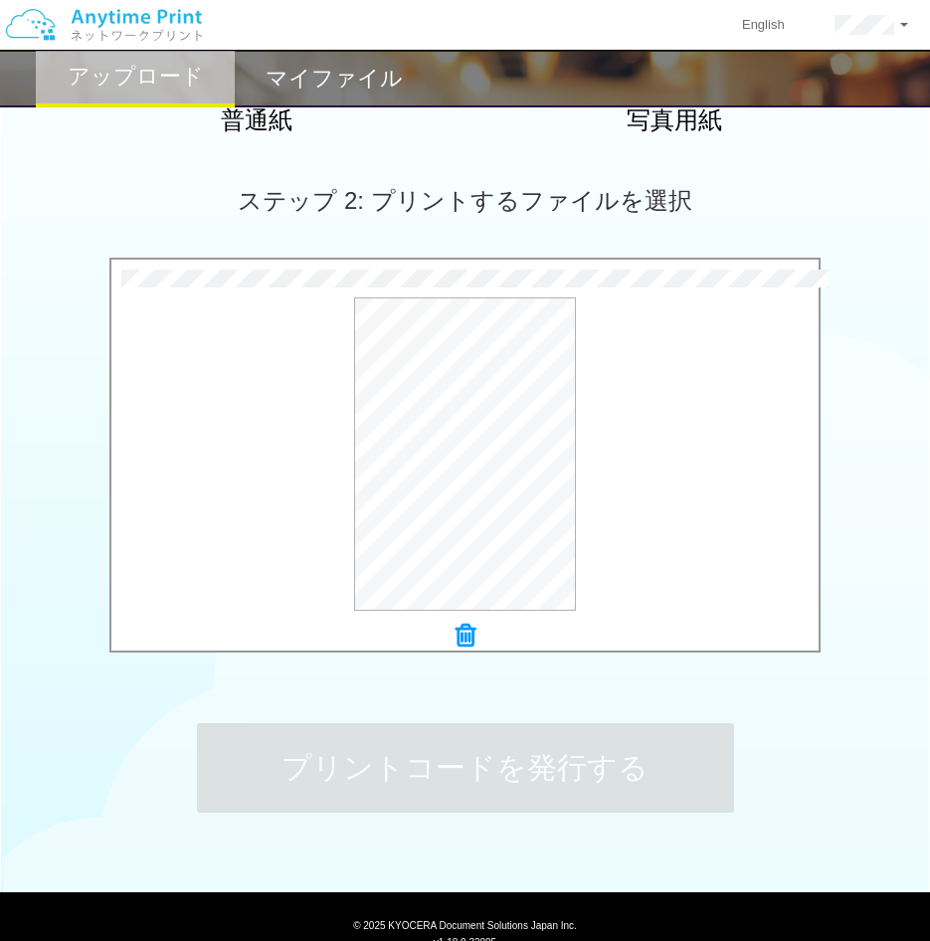
scroll to position [0, 0]
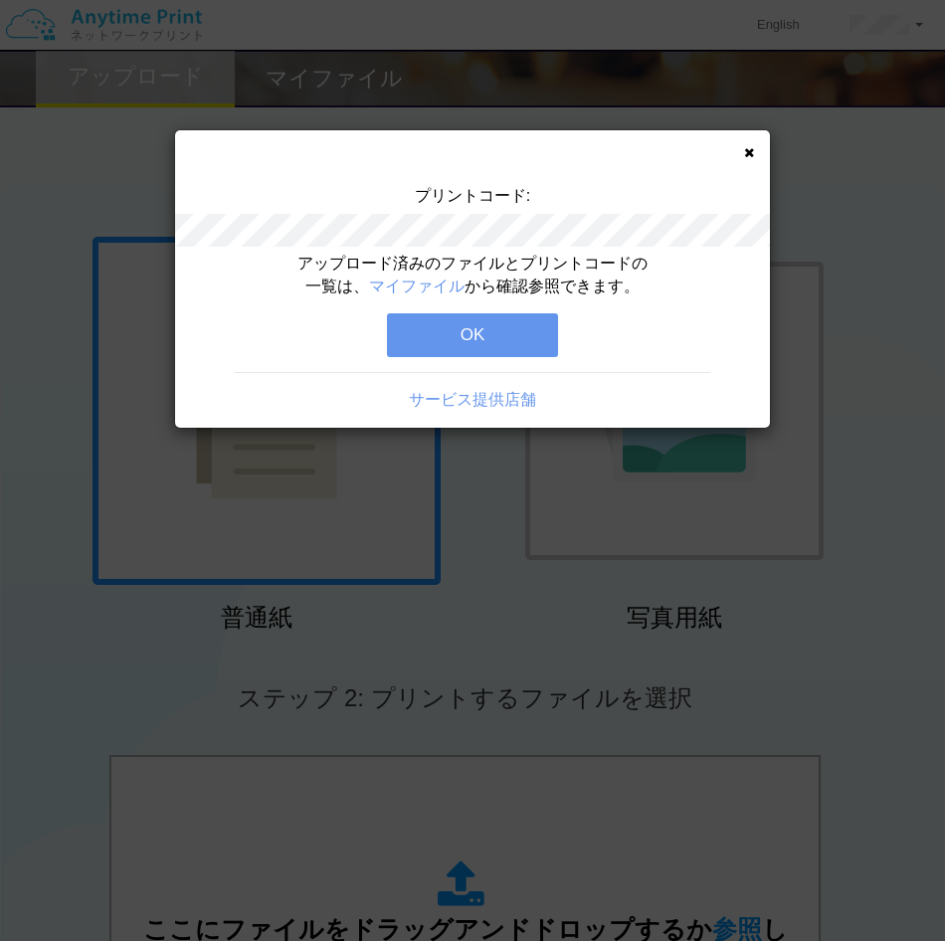
click at [480, 335] on button "OK" at bounding box center [472, 335] width 171 height 44
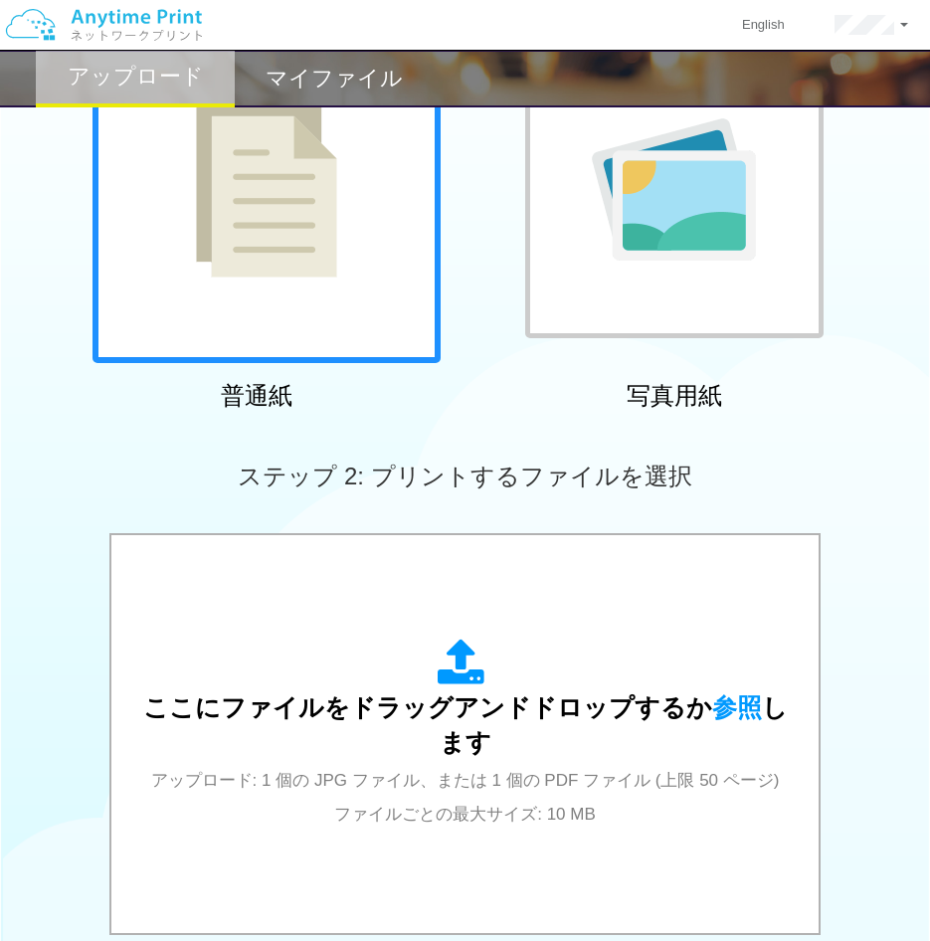
scroll to position [497, 0]
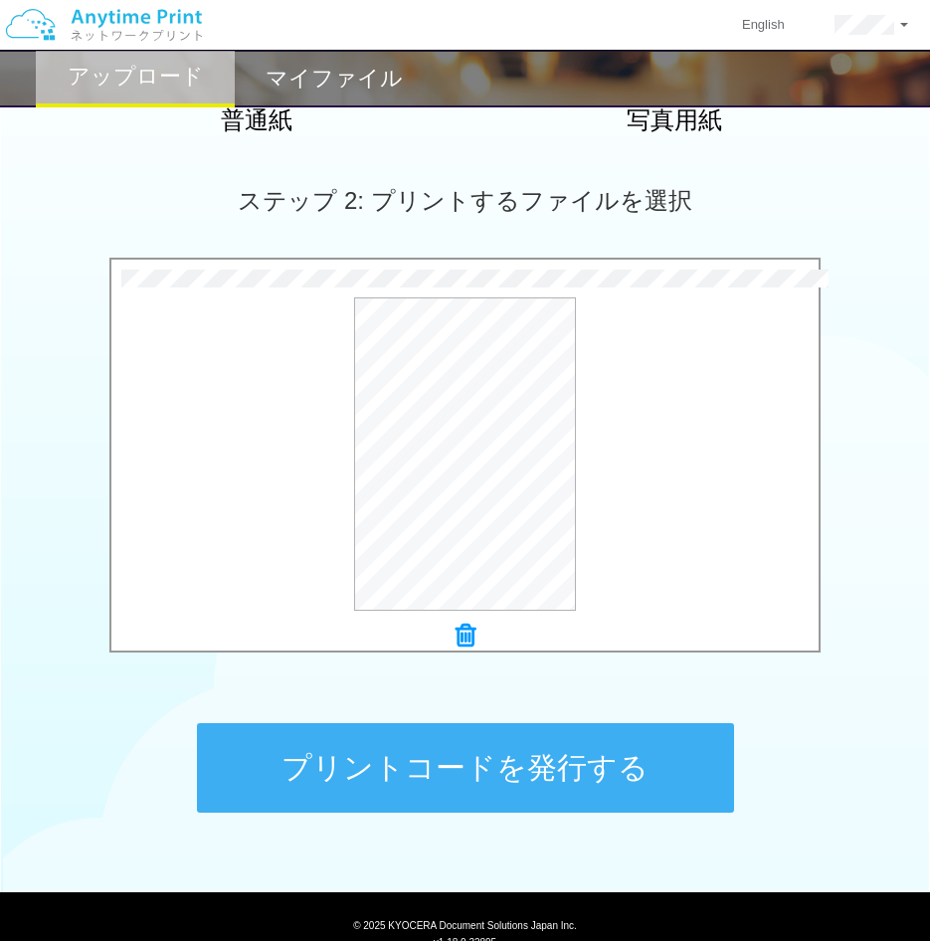
click at [590, 769] on button "プリントコードを発行する" at bounding box center [465, 768] width 537 height 90
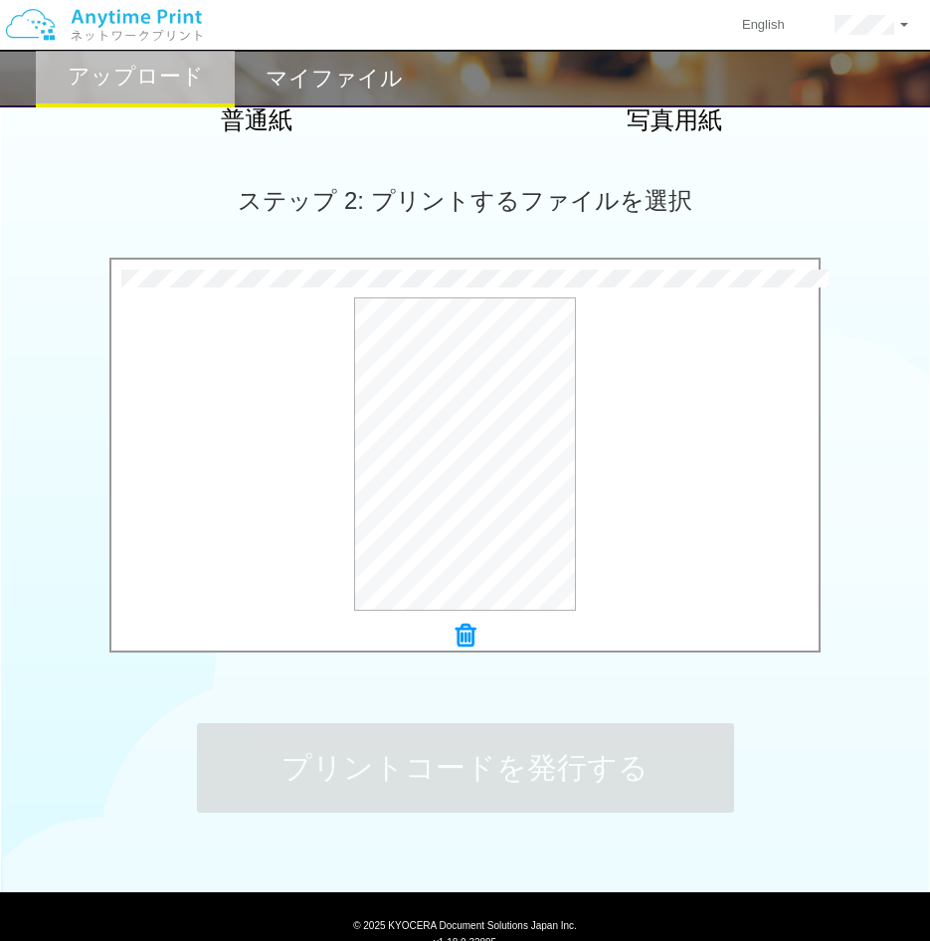
scroll to position [0, 0]
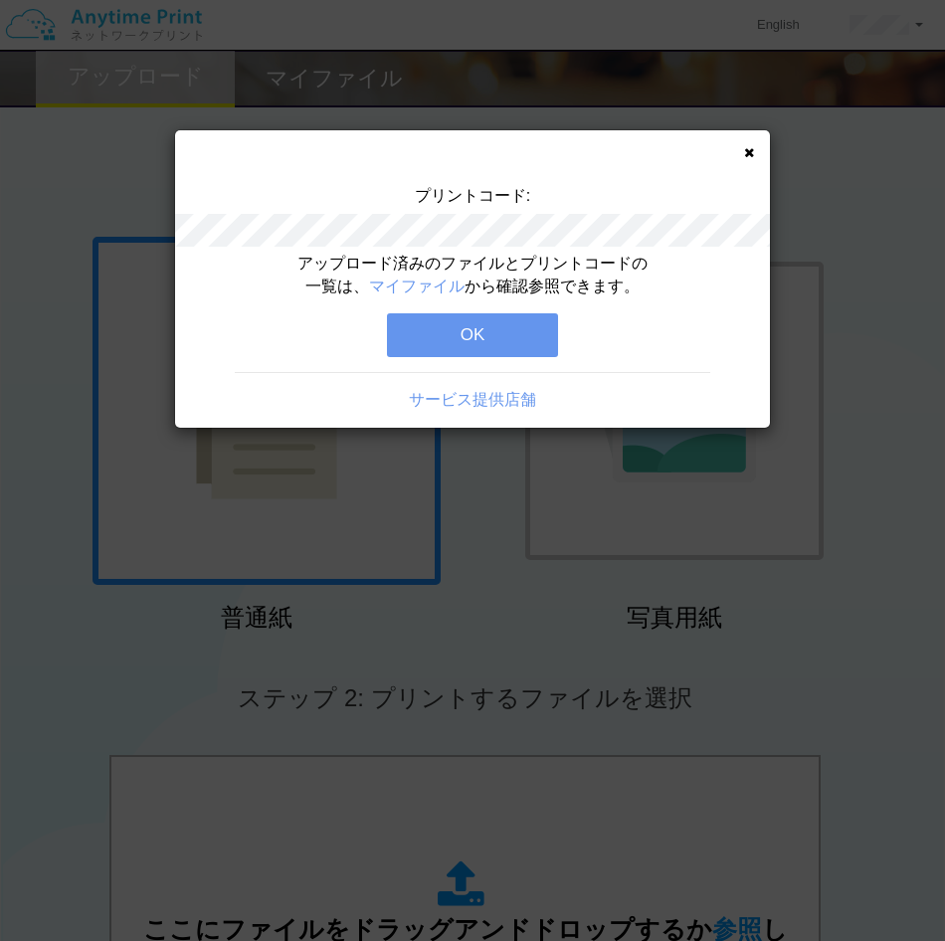
click at [241, 293] on div "アップロード済みのファイルとプリントコードの一覧は、 マイファイル から確認参照できます。 OK サービス提供店舗" at bounding box center [472, 340] width 595 height 175
click at [424, 334] on button "OK" at bounding box center [472, 335] width 171 height 44
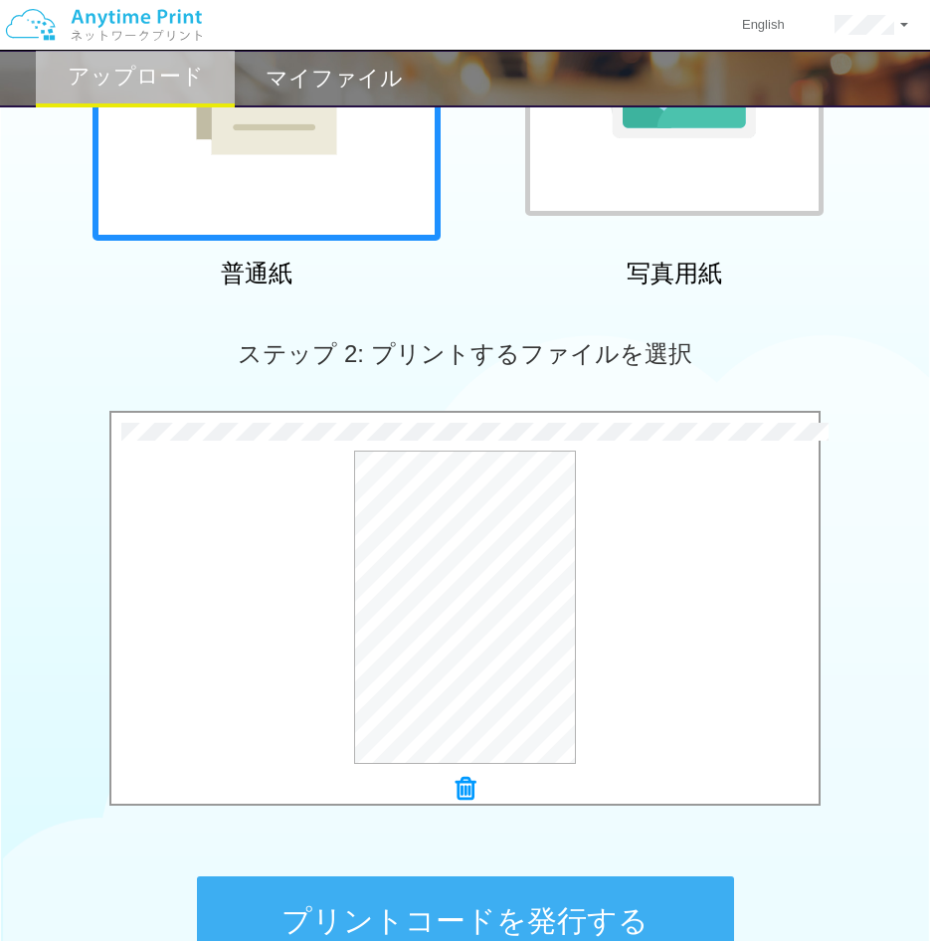
scroll to position [572, 0]
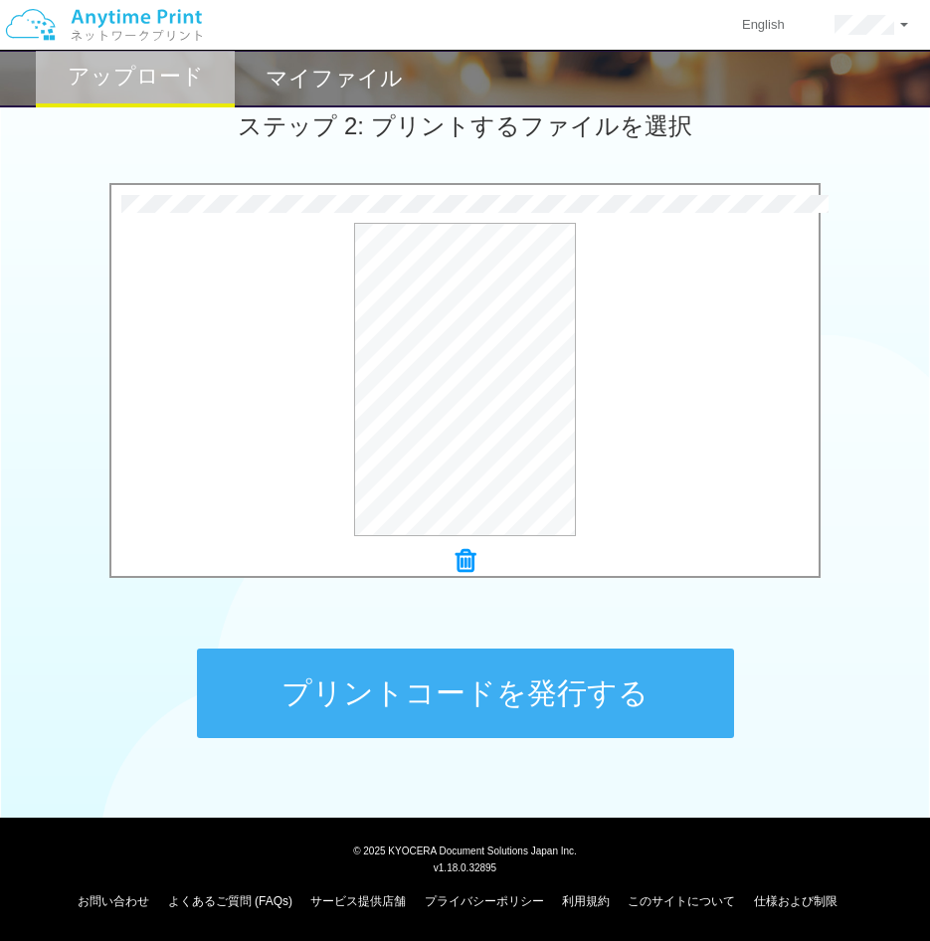
click at [514, 678] on button "プリントコードを発行する" at bounding box center [465, 694] width 537 height 90
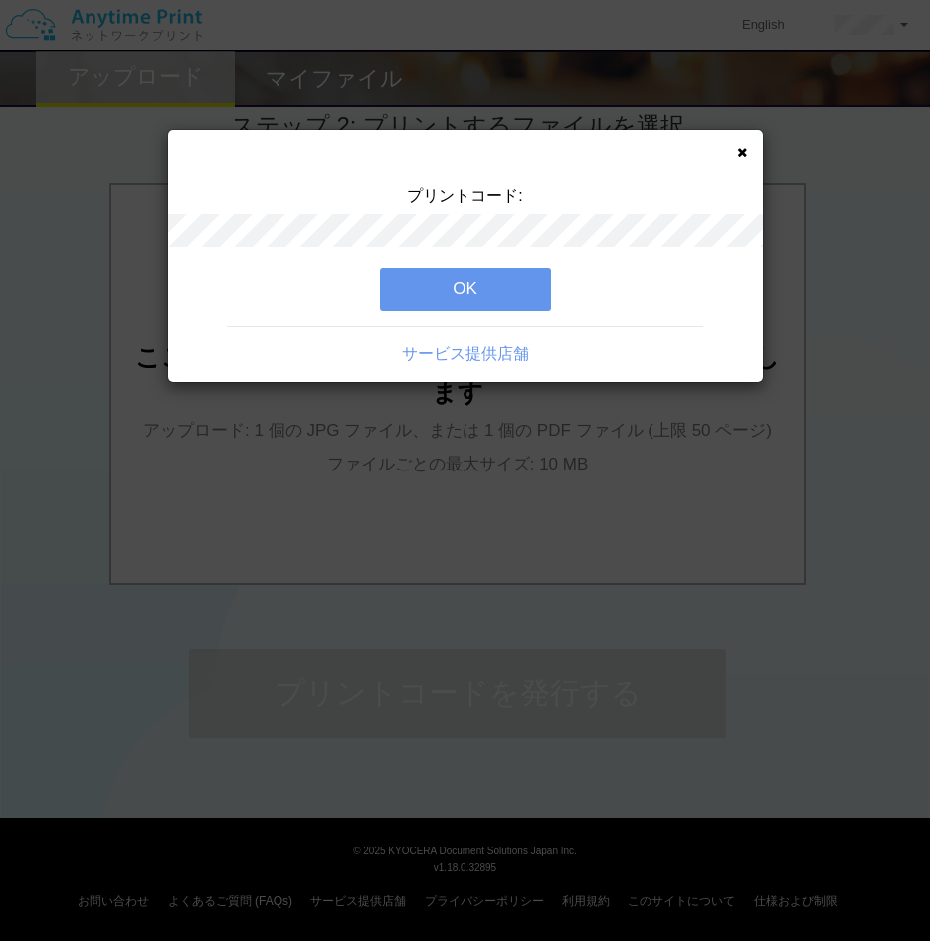
scroll to position [0, 0]
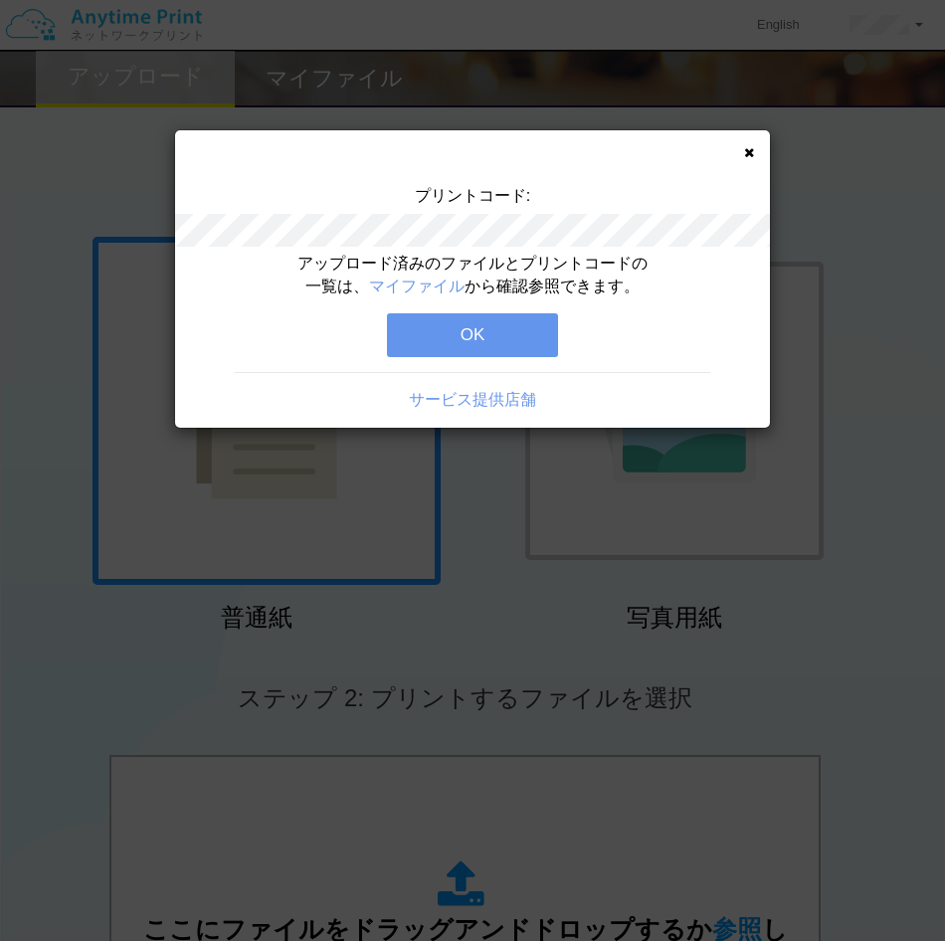
click at [532, 340] on button "OK" at bounding box center [472, 335] width 171 height 44
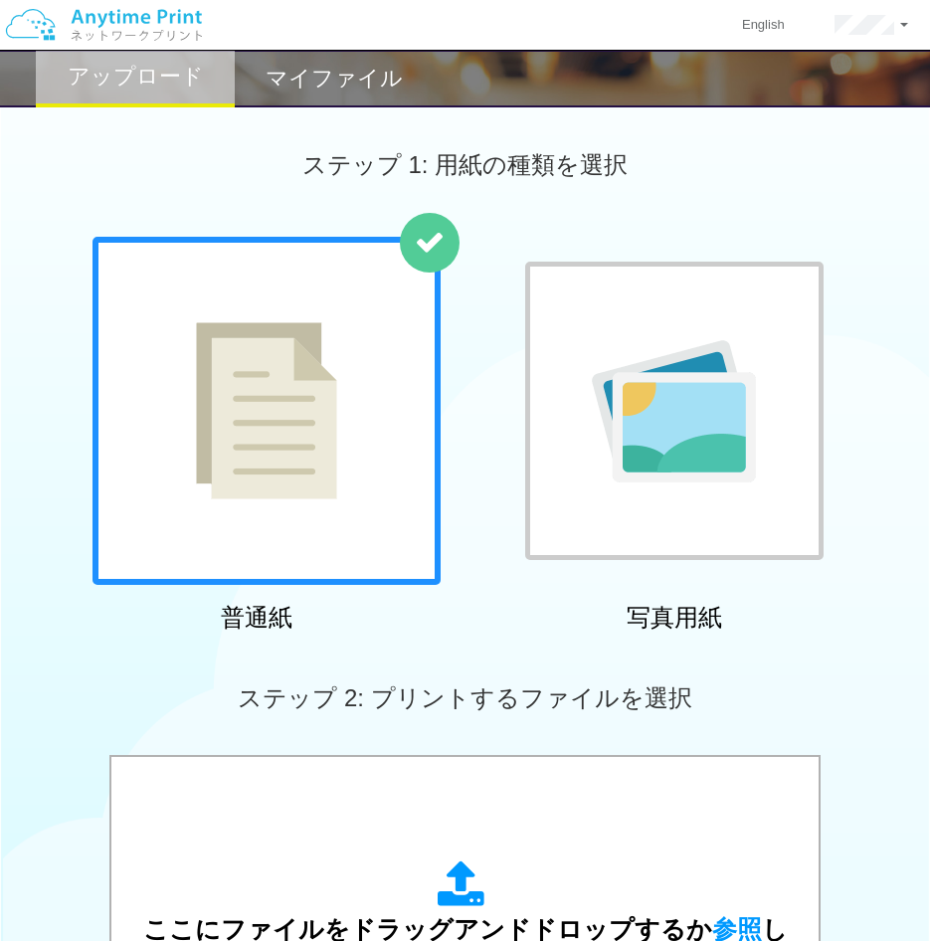
click at [130, 634] on div "普通紙" at bounding box center [257, 439] width 348 height 404
click at [324, 85] on h2 "マイファイル" at bounding box center [334, 79] width 137 height 24
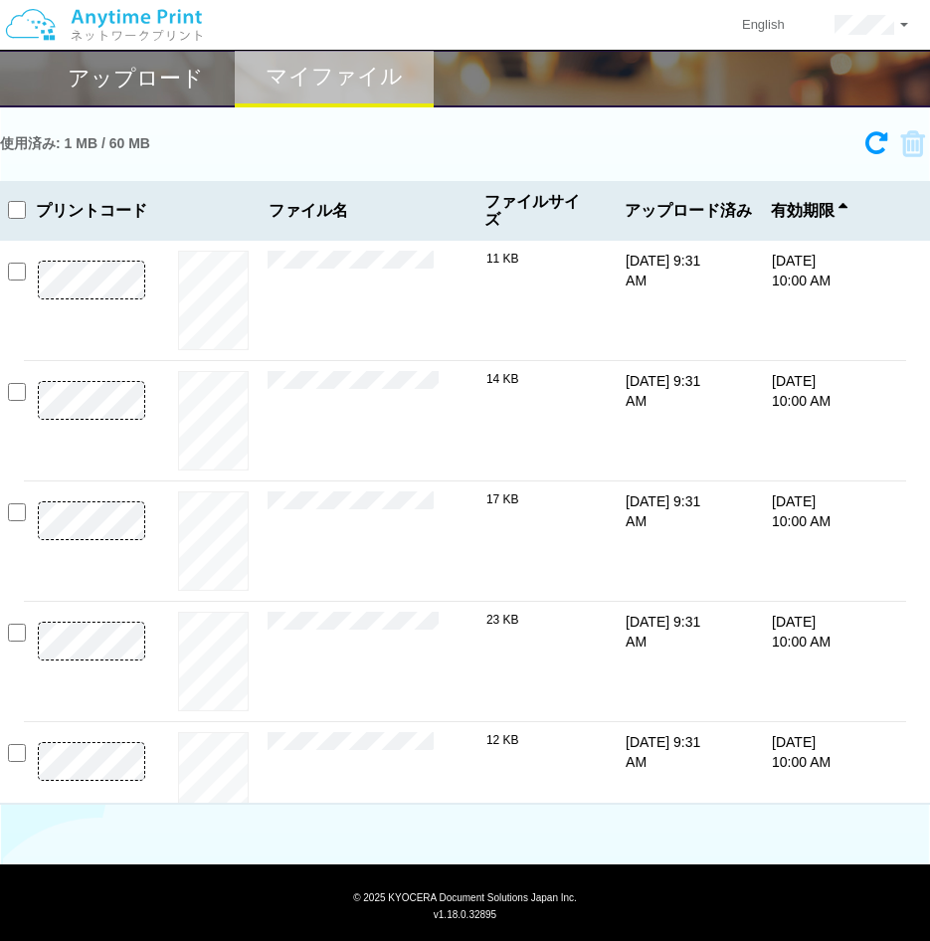
click at [200, 150] on div "使用済み: 1 MB / 60 MB" at bounding box center [465, 143] width 930 height 45
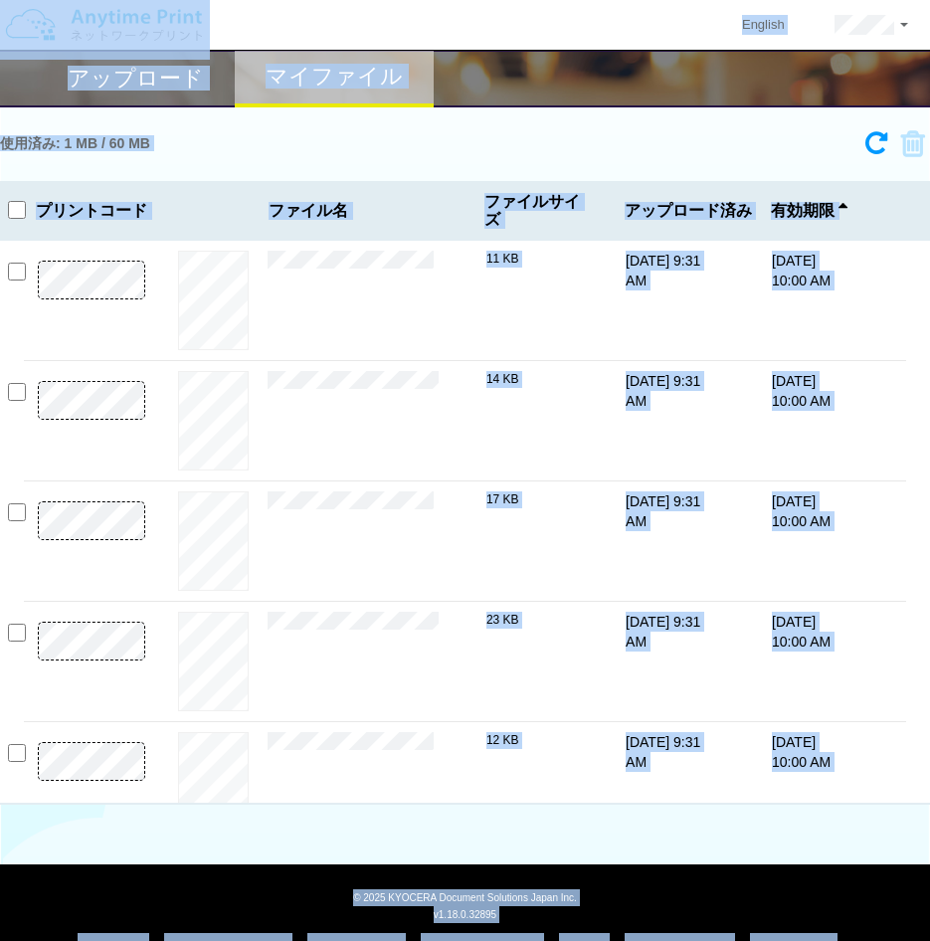
copy body "Loremip dolorsi ametc adipis elitse doei: 1 TE / 86 IN 1263-8506 utla 4/05/94 9…"
click at [180, 202] on div "プリントコード ファイル名 ファイルサイズ アップロード済み 有効期限" at bounding box center [465, 211] width 930 height 60
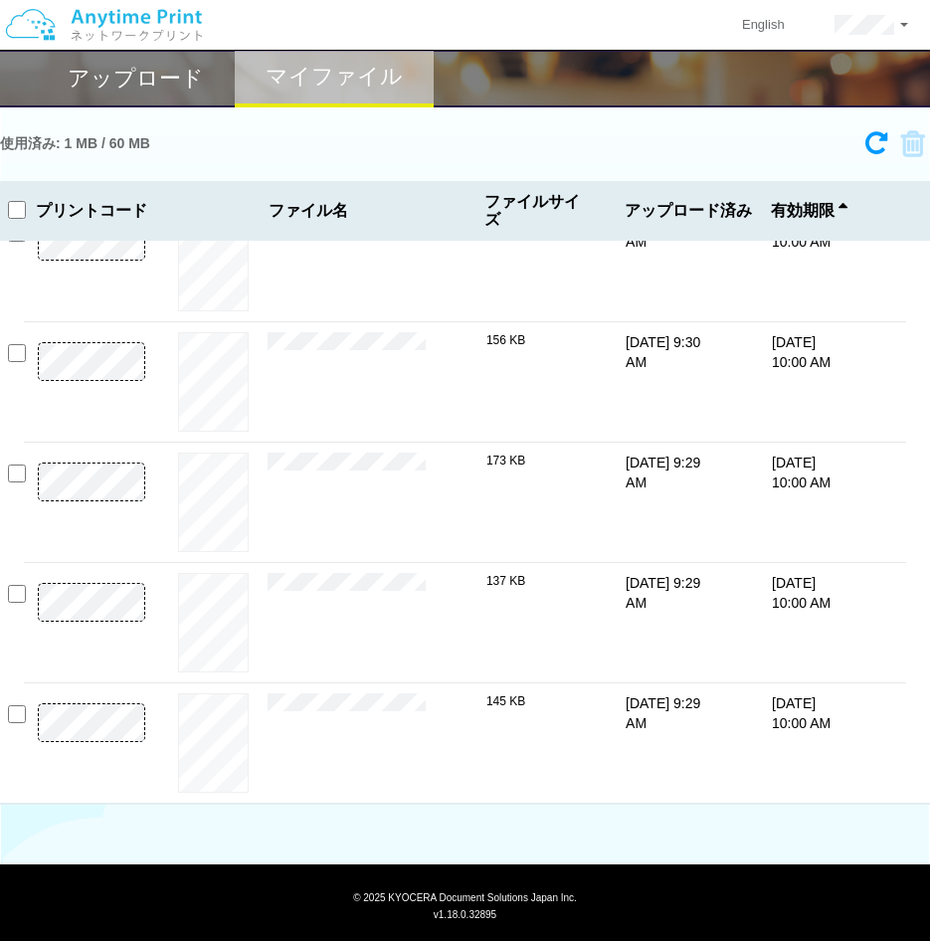
click at [143, 80] on h2 "アップロード" at bounding box center [136, 79] width 136 height 24
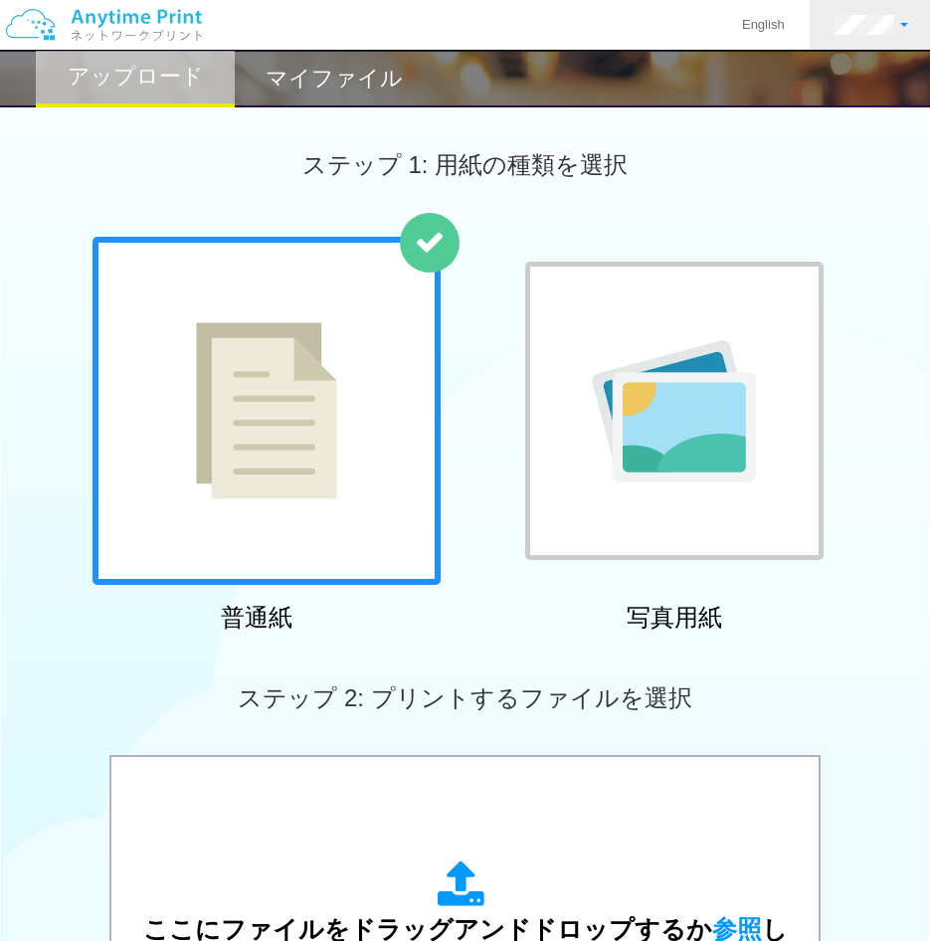
click at [873, 7] on link at bounding box center [871, 25] width 123 height 50
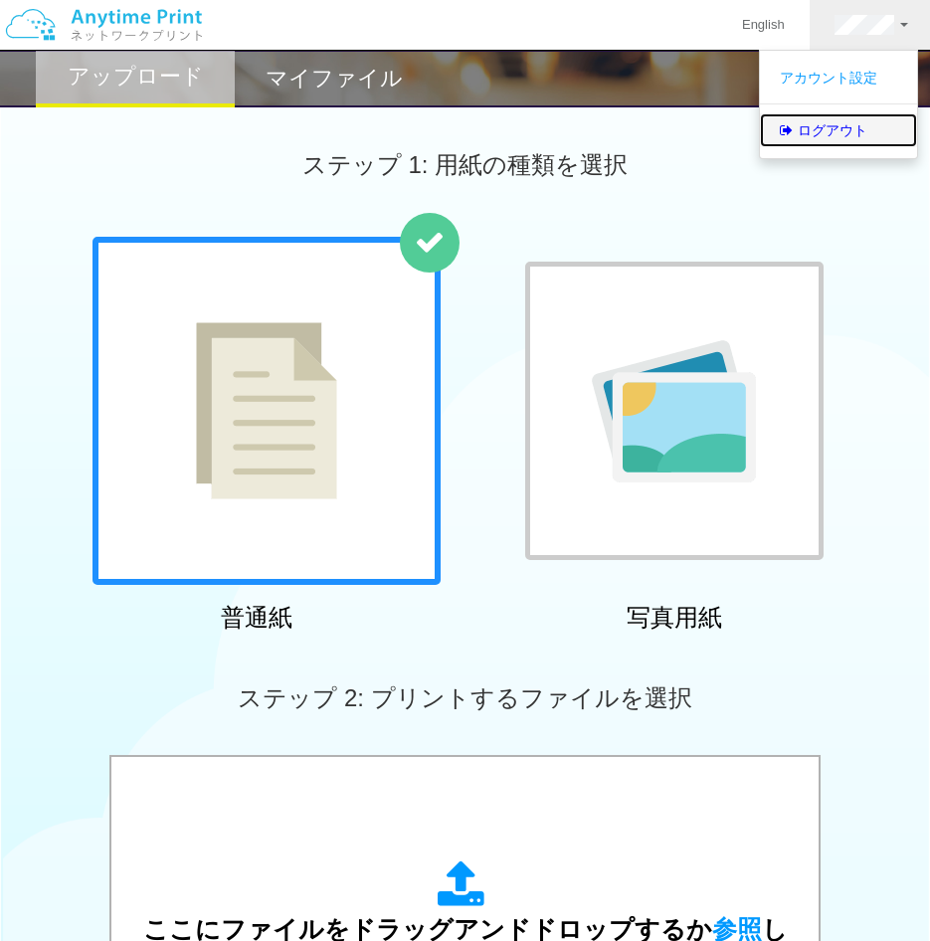
click at [858, 132] on link "ログアウト" at bounding box center [838, 130] width 157 height 34
